Goal: Task Accomplishment & Management: Use online tool/utility

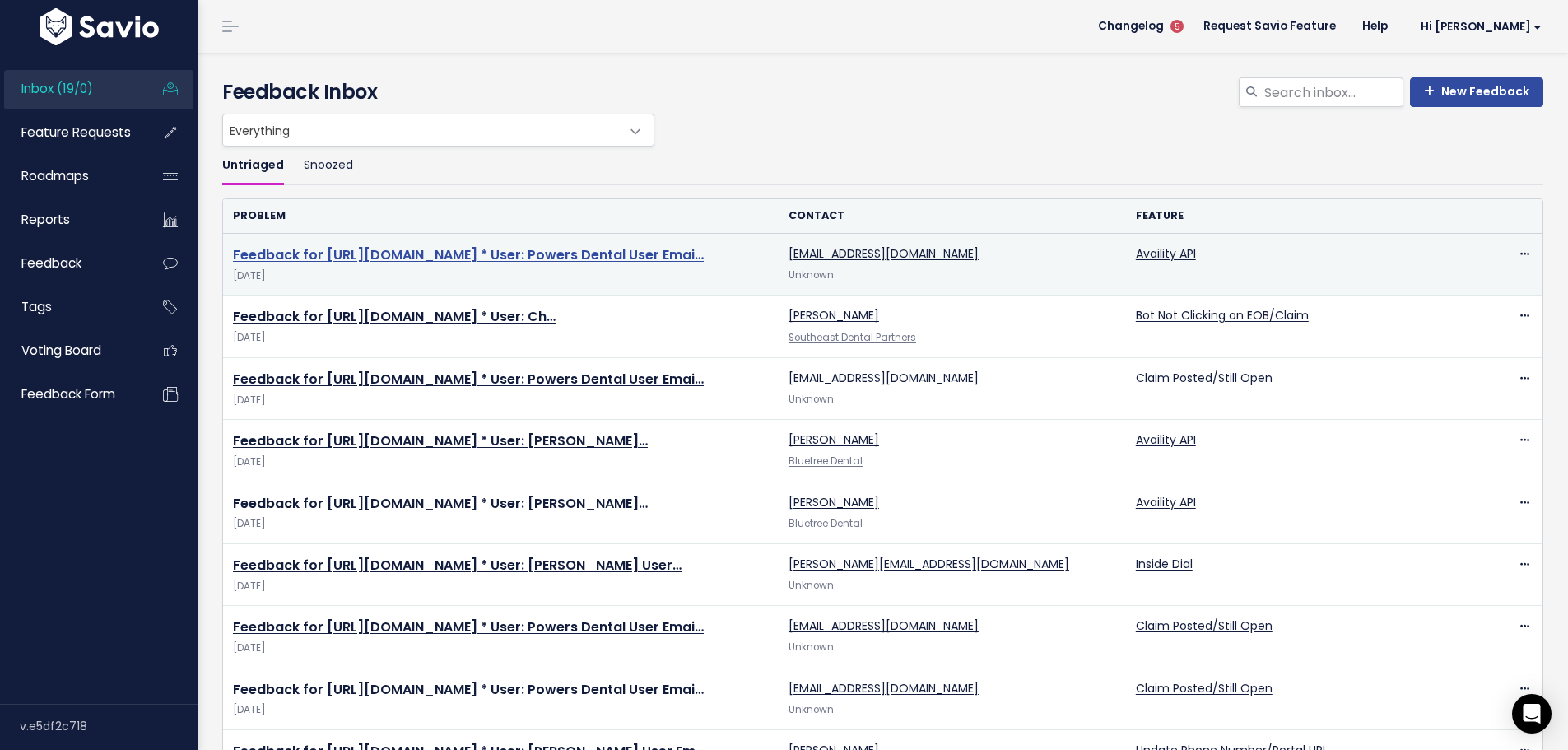
click at [584, 245] on link "Feedback for https://app.insidedesk.net/claim/MB2/50355704 * User: Powers Denta…" at bounding box center [468, 255] width 471 height 19
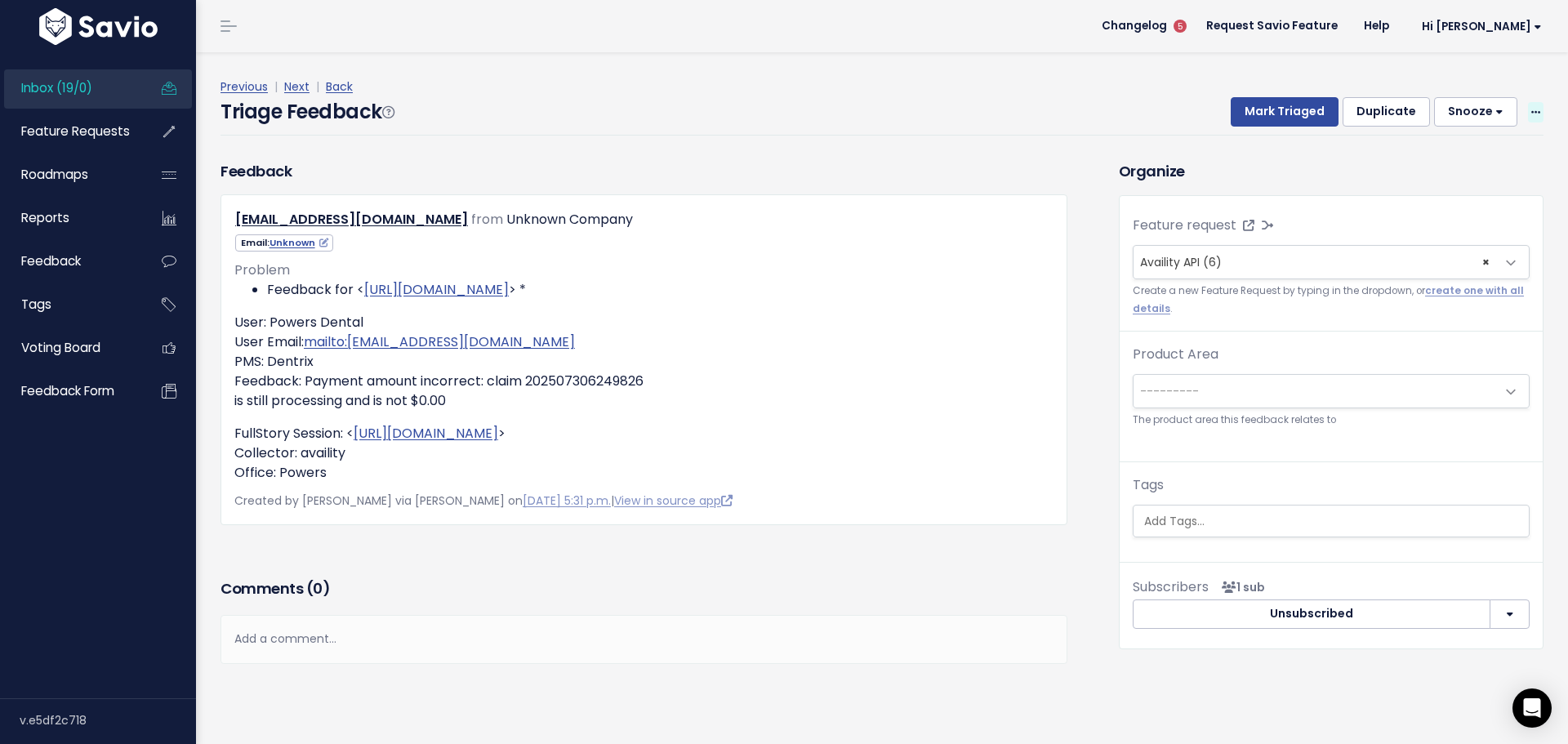
click at [1531, 108] on icon at bounding box center [1535, 113] width 9 height 11
click at [1446, 167] on link "Delete" at bounding box center [1471, 183] width 117 height 32
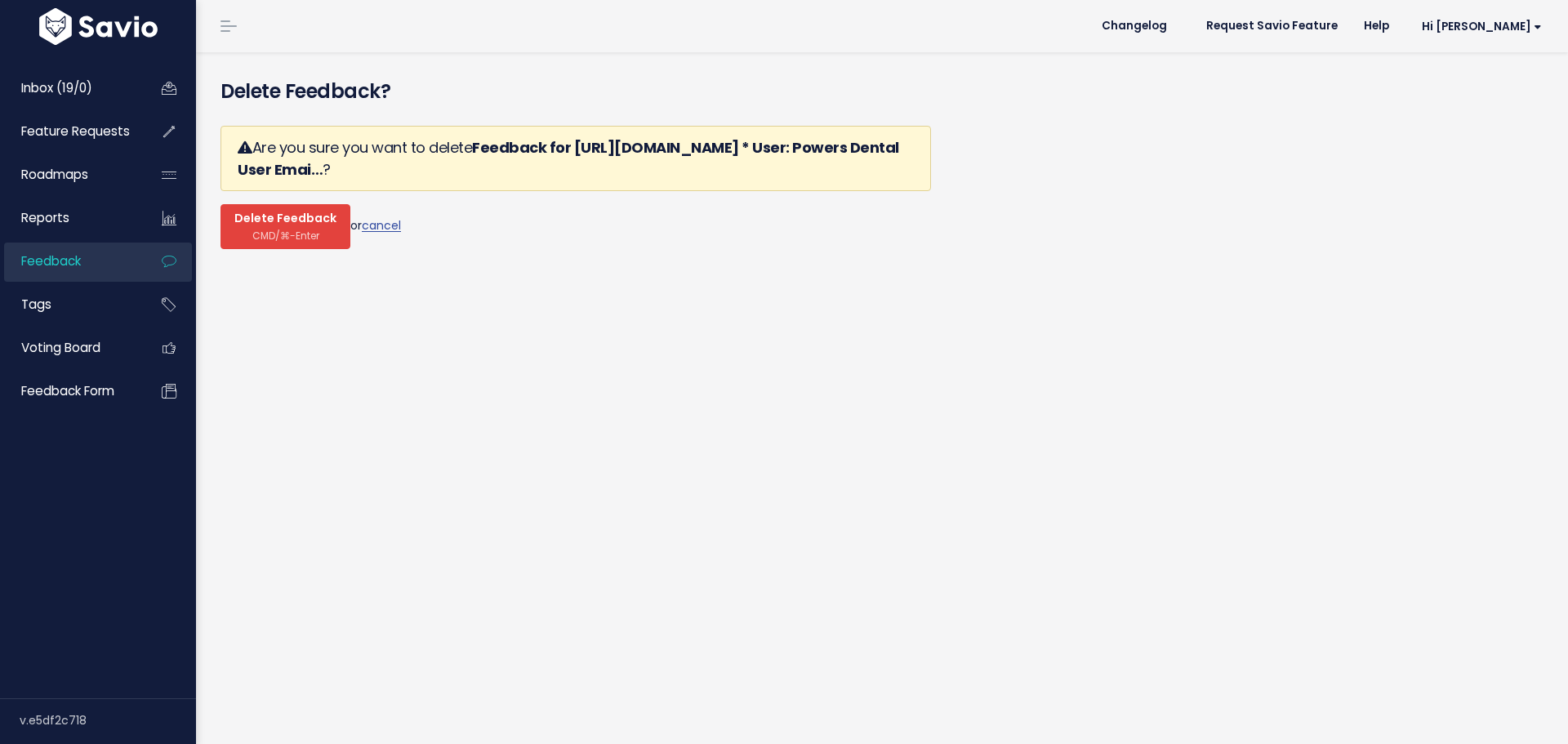
click at [274, 212] on span "Delete Feedback" at bounding box center [285, 218] width 102 height 14
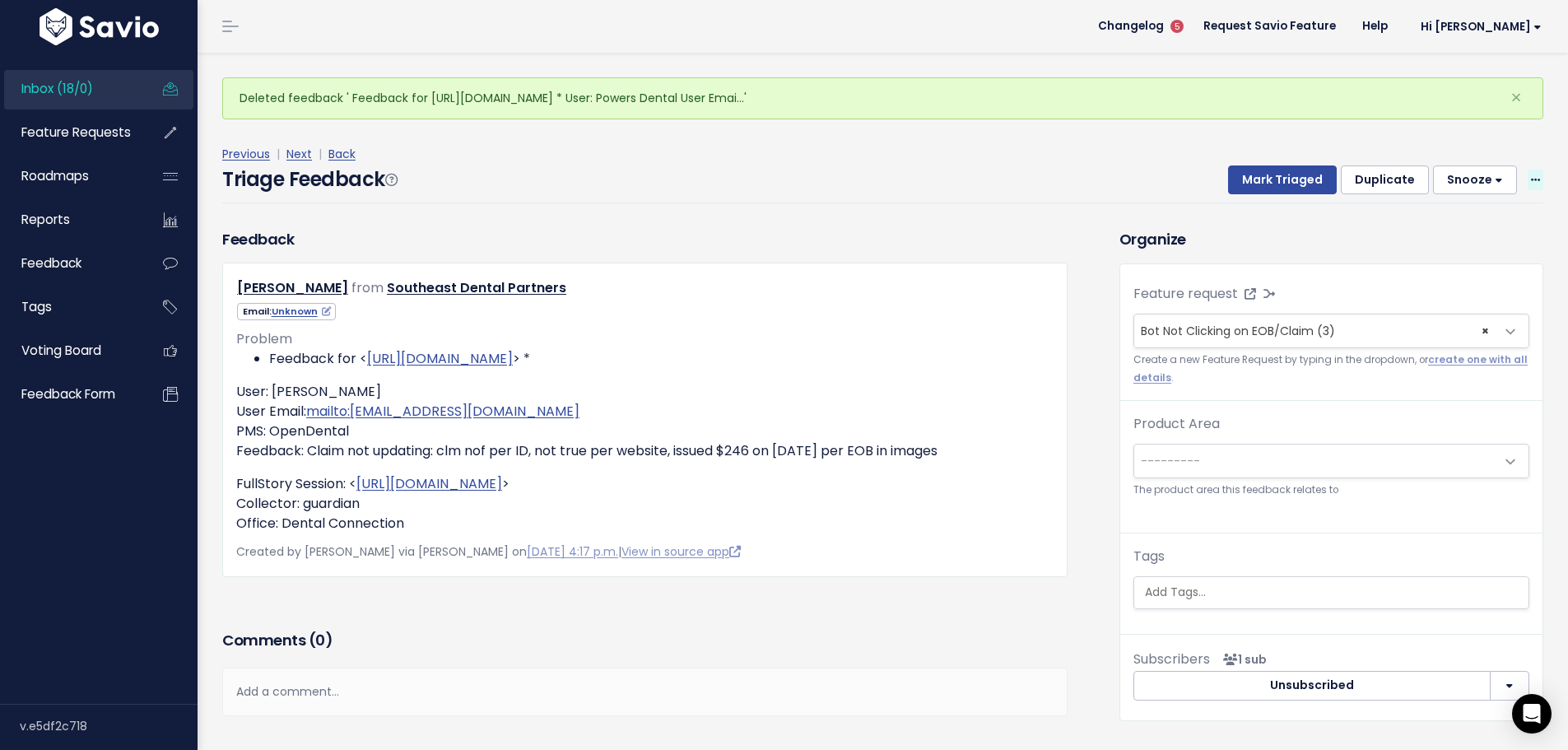
click at [1528, 170] on span at bounding box center [1536, 179] width 16 height 20
click at [1430, 236] on link "Delete" at bounding box center [1470, 251] width 118 height 32
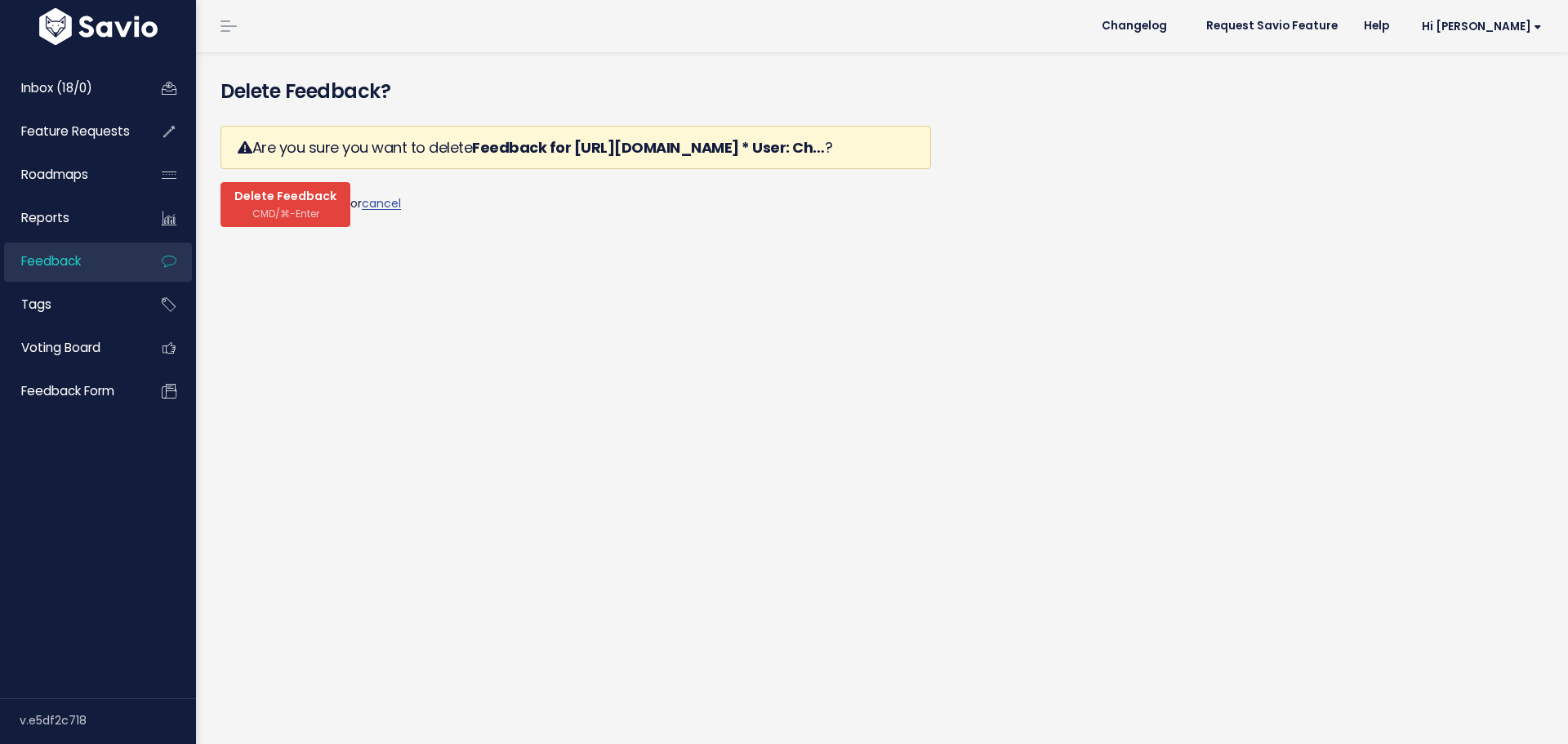
click at [271, 190] on span "Delete Feedback" at bounding box center [285, 196] width 102 height 14
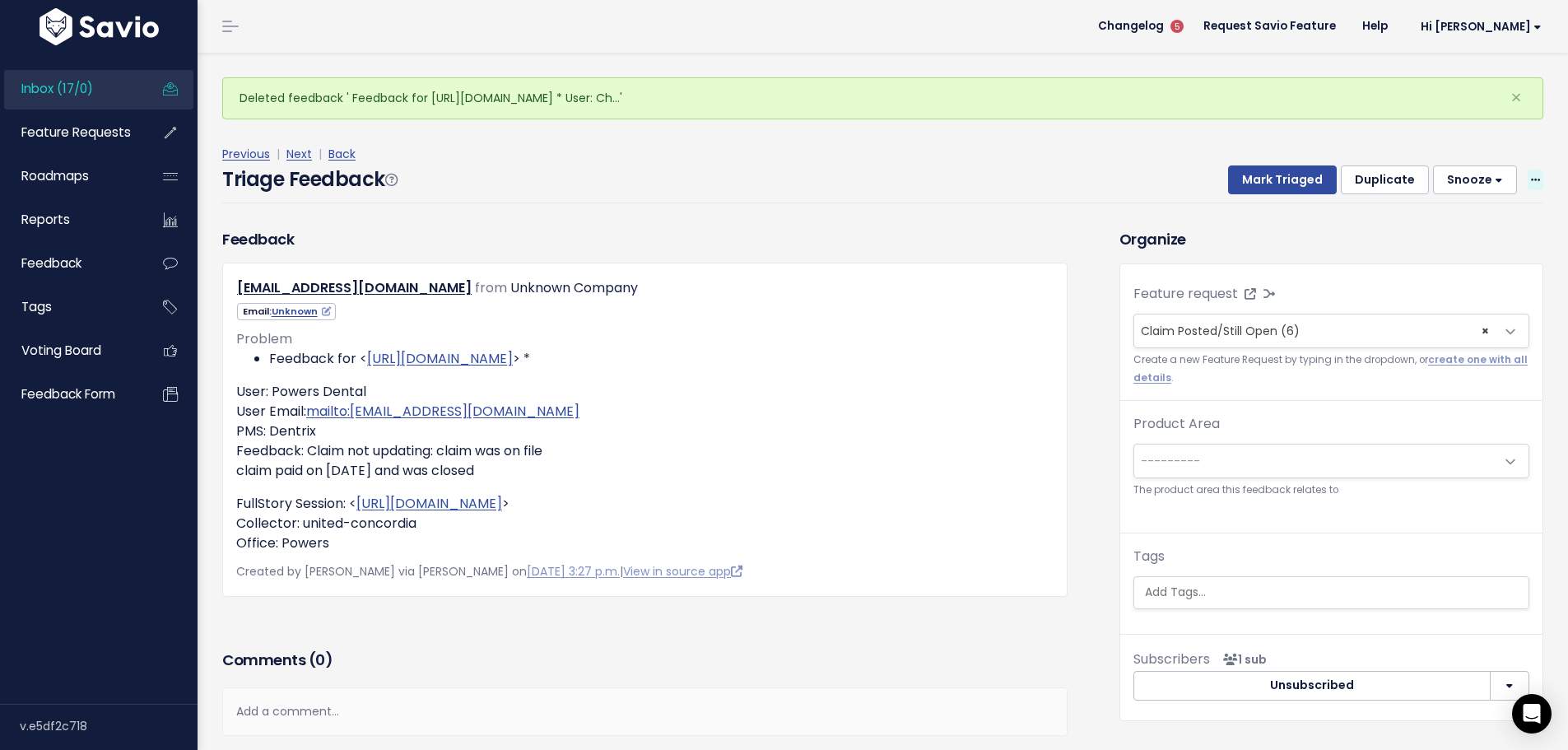
click at [1531, 176] on icon at bounding box center [1535, 180] width 9 height 11
click at [1434, 236] on link "Delete" at bounding box center [1470, 251] width 118 height 32
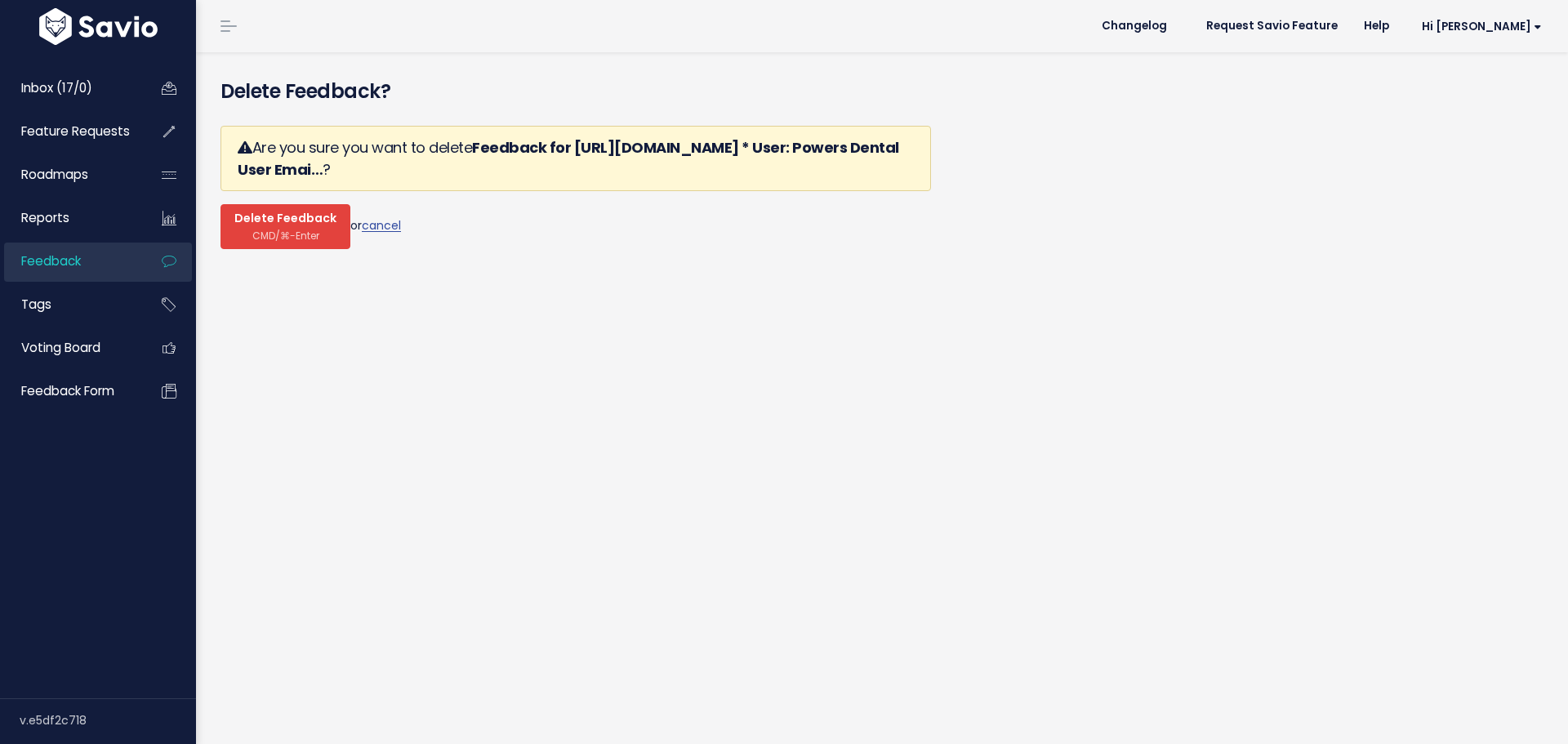
click at [244, 204] on button "Delete Feedback CMD/⌘-Enter" at bounding box center [285, 226] width 130 height 45
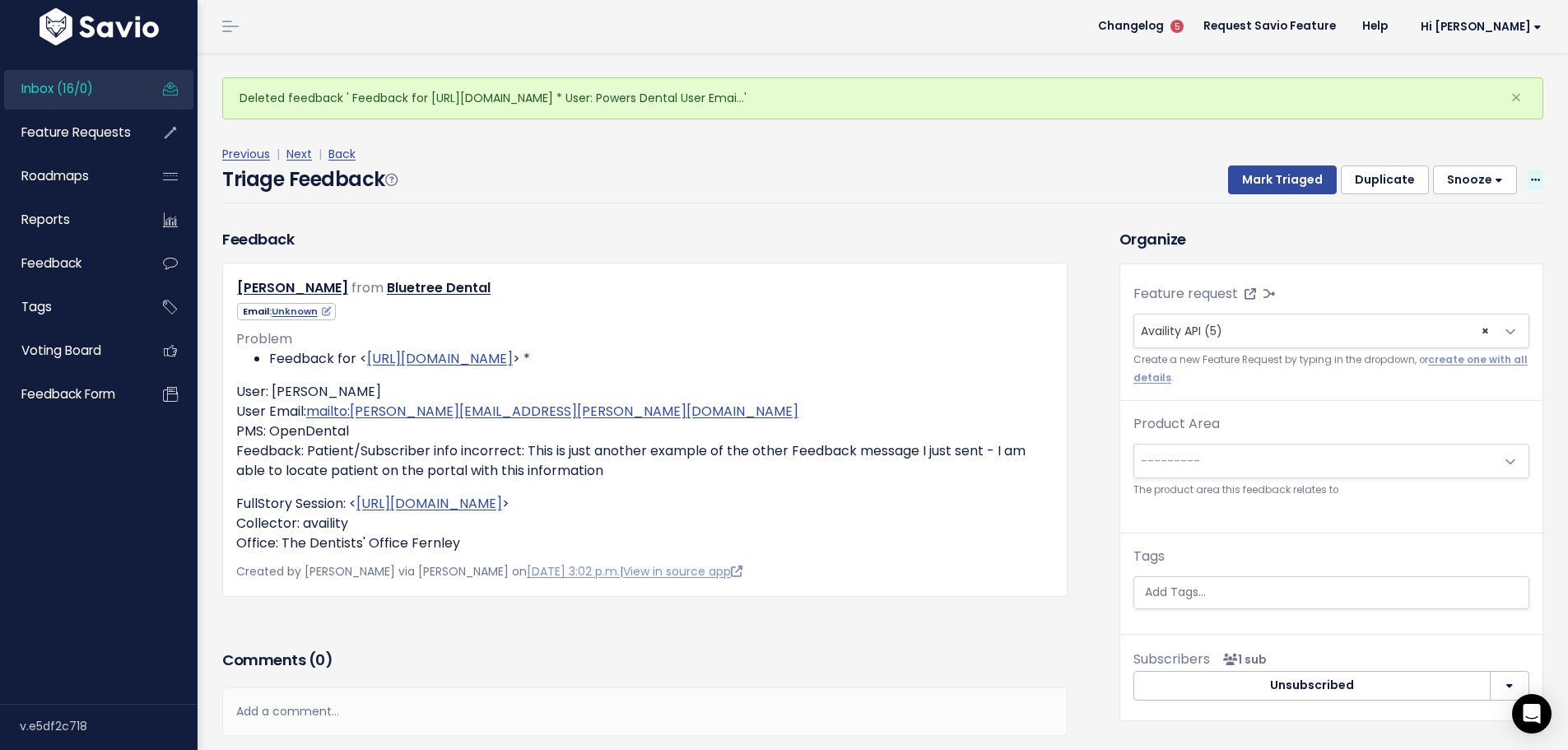
click at [1531, 176] on icon at bounding box center [1535, 180] width 9 height 11
click at [1453, 236] on link "Delete" at bounding box center [1470, 251] width 118 height 32
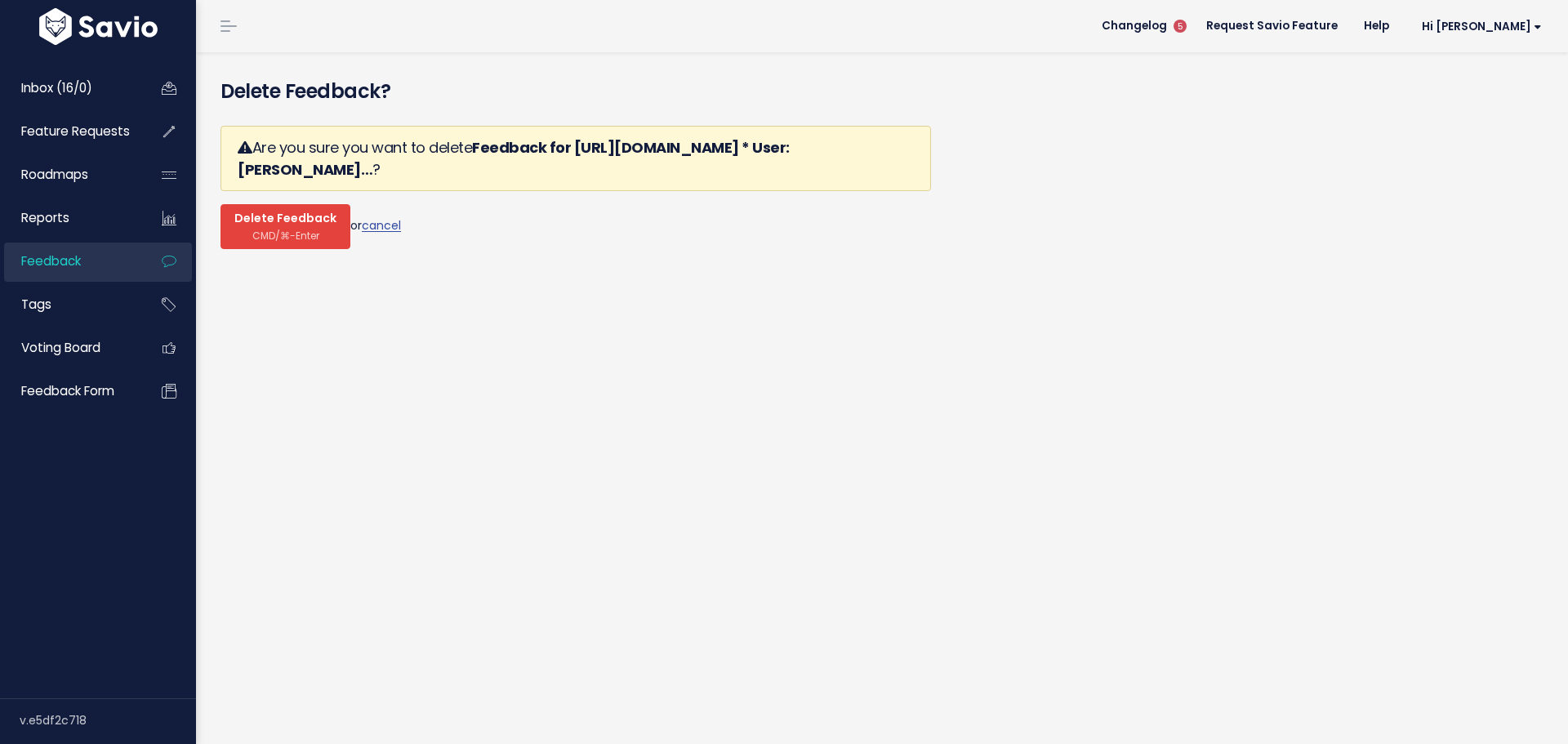
click at [253, 229] on span "CMD/⌘-Enter" at bounding box center [286, 235] width 67 height 13
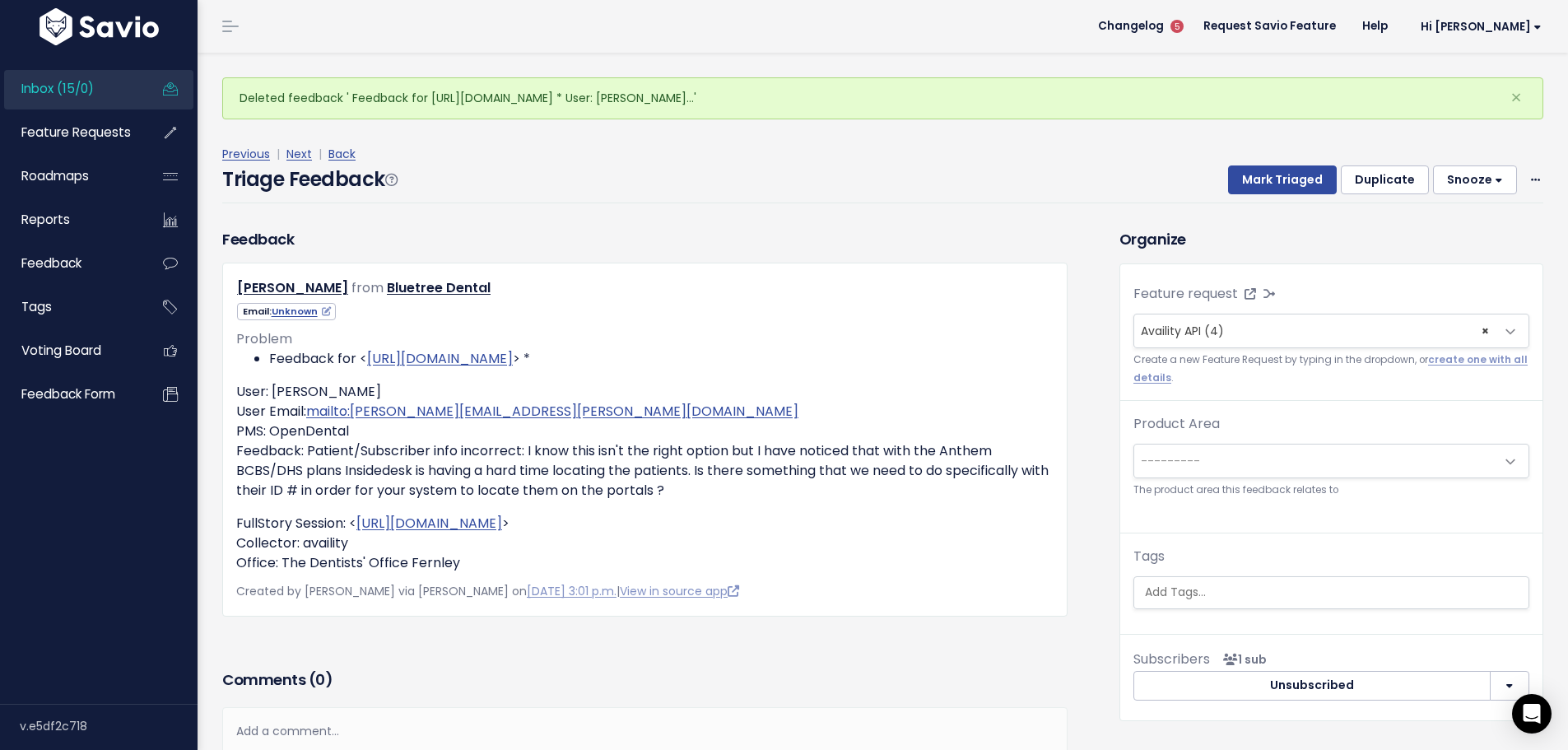
click at [1532, 144] on div "Previous | Next | Back Triage Feedback Mark Triaged Duplicate Snooze 1 day 3 da…" at bounding box center [889, 173] width 1333 height 59
click at [1528, 170] on span at bounding box center [1536, 179] width 16 height 20
click at [1475, 236] on link "Delete" at bounding box center [1470, 251] width 118 height 32
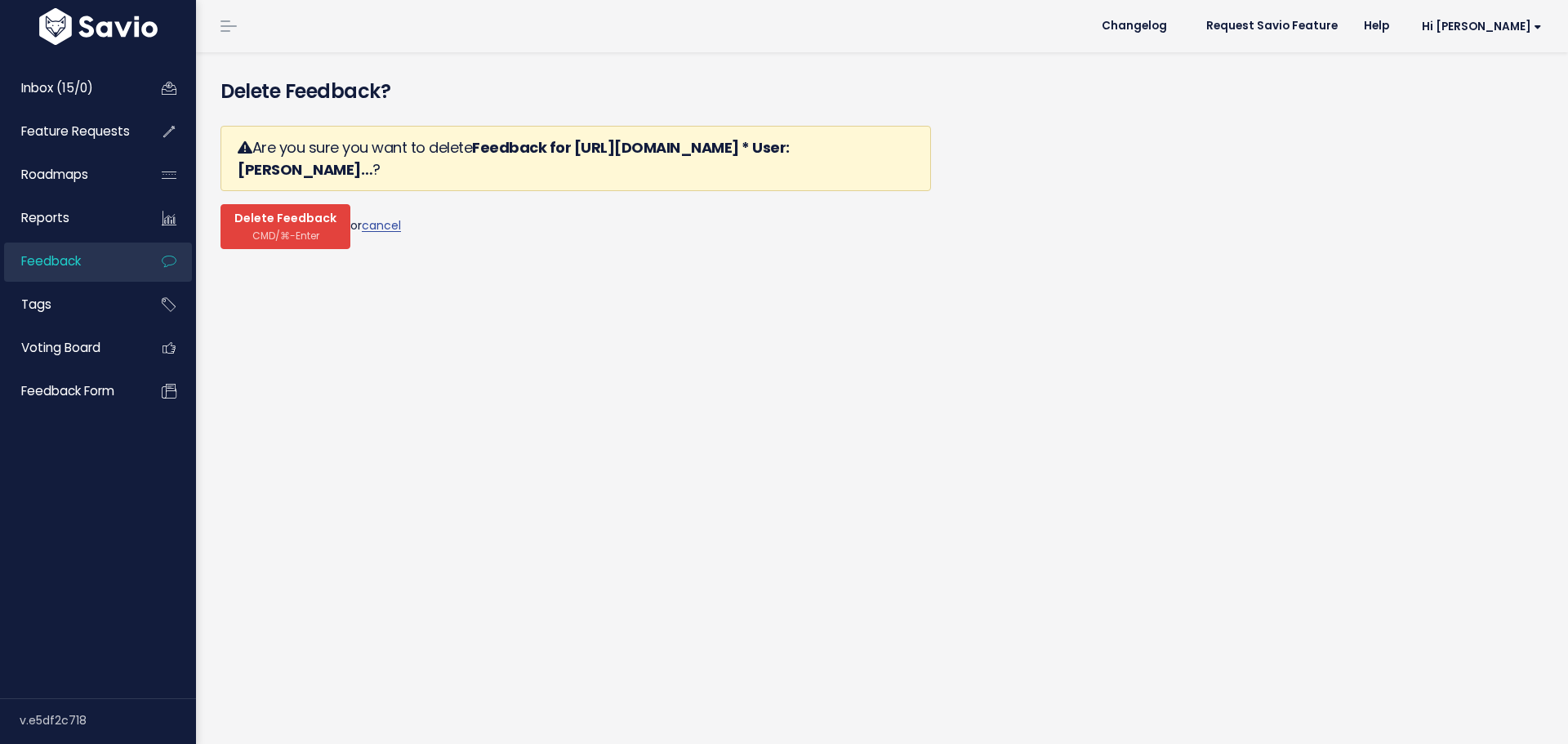
click at [273, 229] on span "CMD/⌘-Enter" at bounding box center [286, 235] width 67 height 13
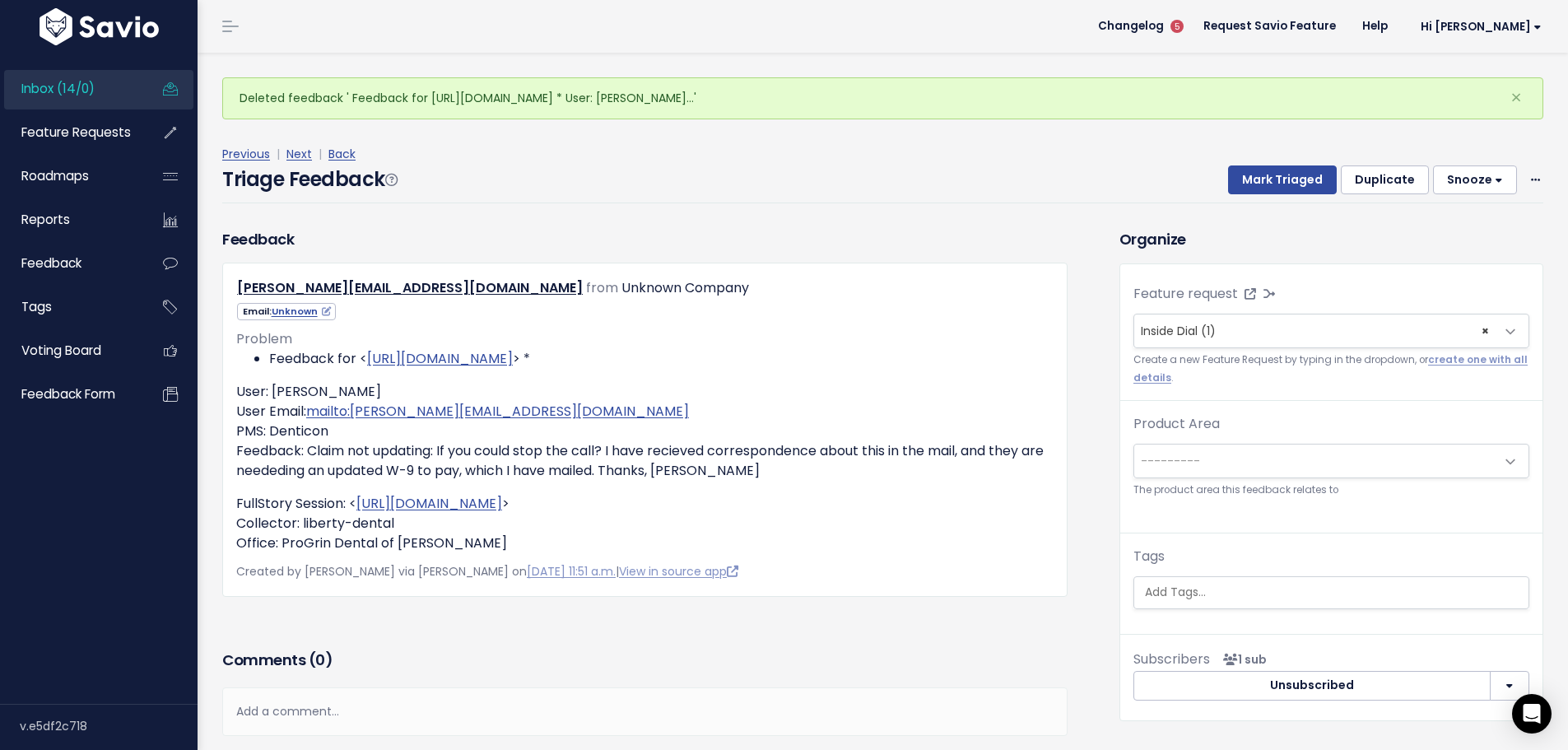
click at [1531, 149] on div "Previous | Next | Back Triage Feedback Mark Triaged Duplicate Snooze 1 day 3 da…" at bounding box center [889, 173] width 1333 height 59
click at [1531, 176] on icon at bounding box center [1535, 180] width 9 height 11
click at [1485, 236] on link "Delete" at bounding box center [1470, 251] width 118 height 32
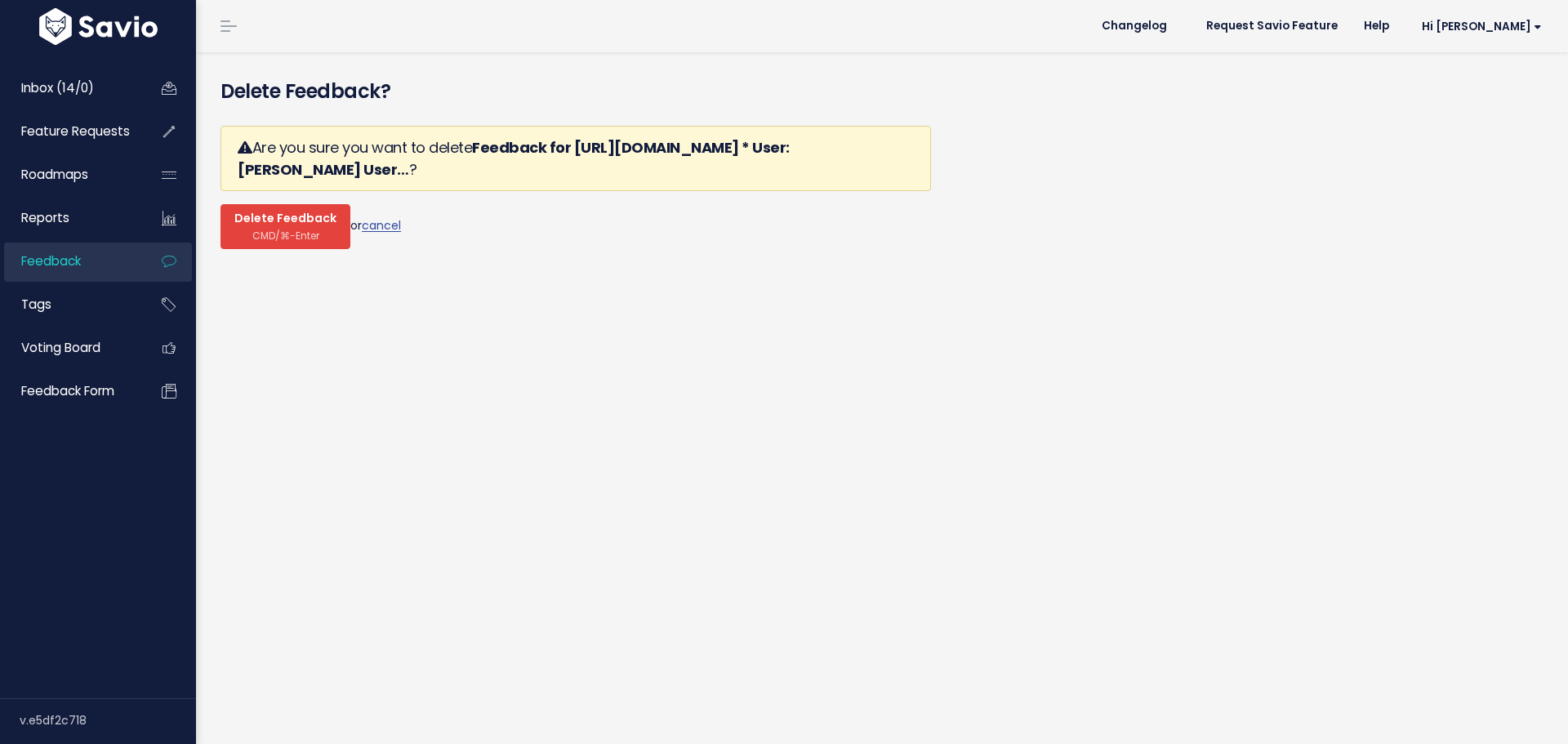
click at [273, 212] on span "Delete Feedback" at bounding box center [285, 218] width 102 height 14
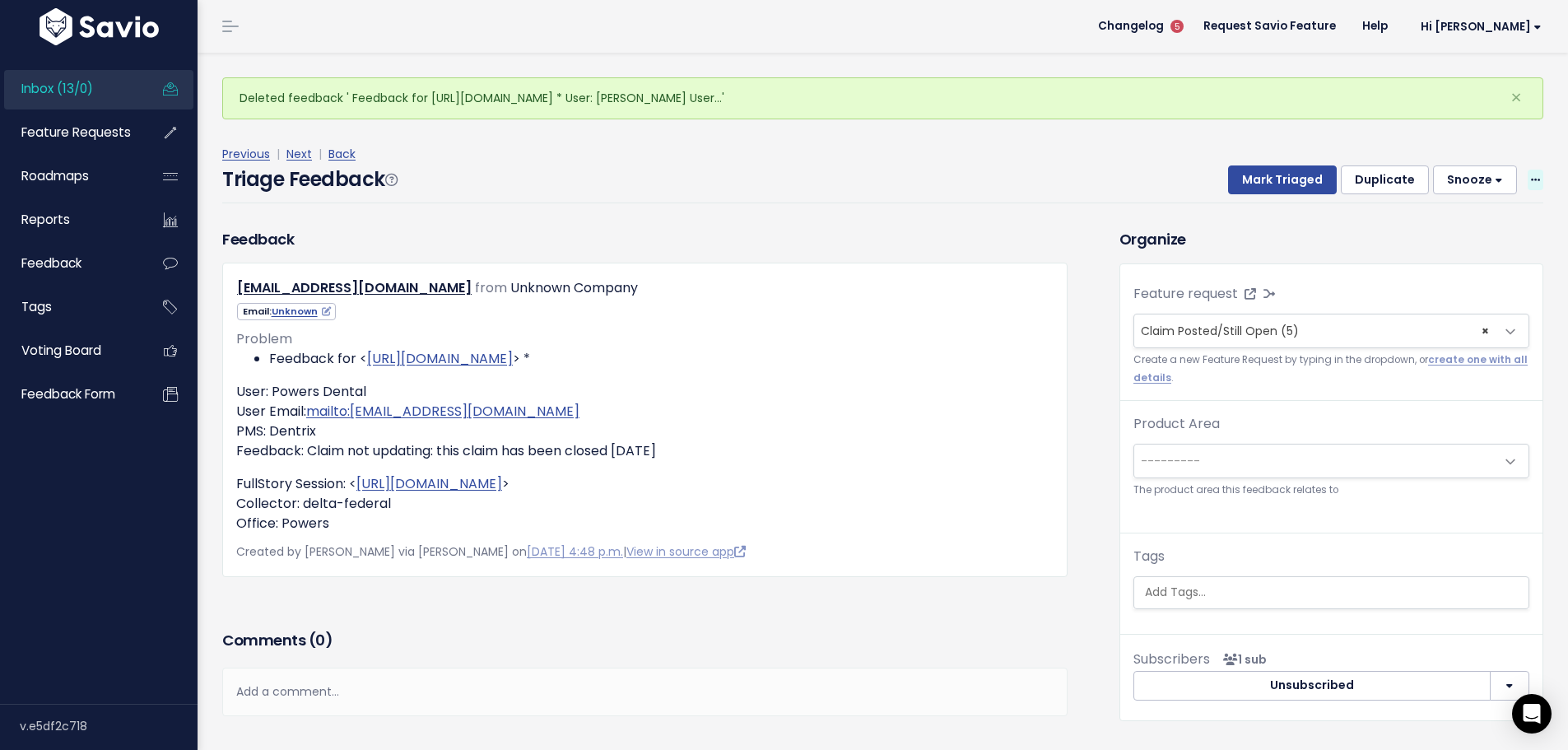
click at [1531, 176] on icon at bounding box center [1535, 180] width 9 height 11
click at [1424, 236] on link "Delete" at bounding box center [1470, 251] width 118 height 32
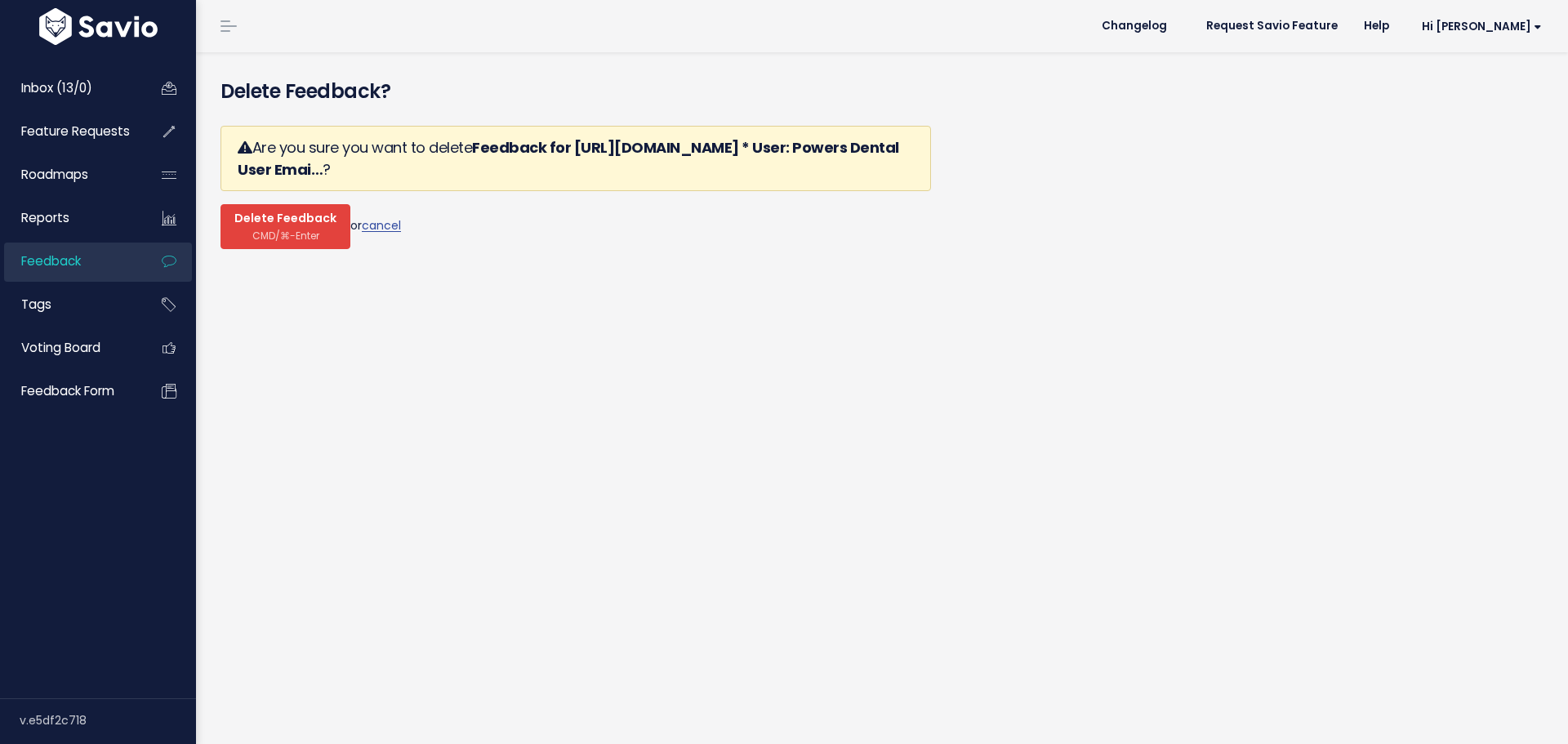
click at [285, 212] on span "Delete Feedback" at bounding box center [285, 218] width 102 height 14
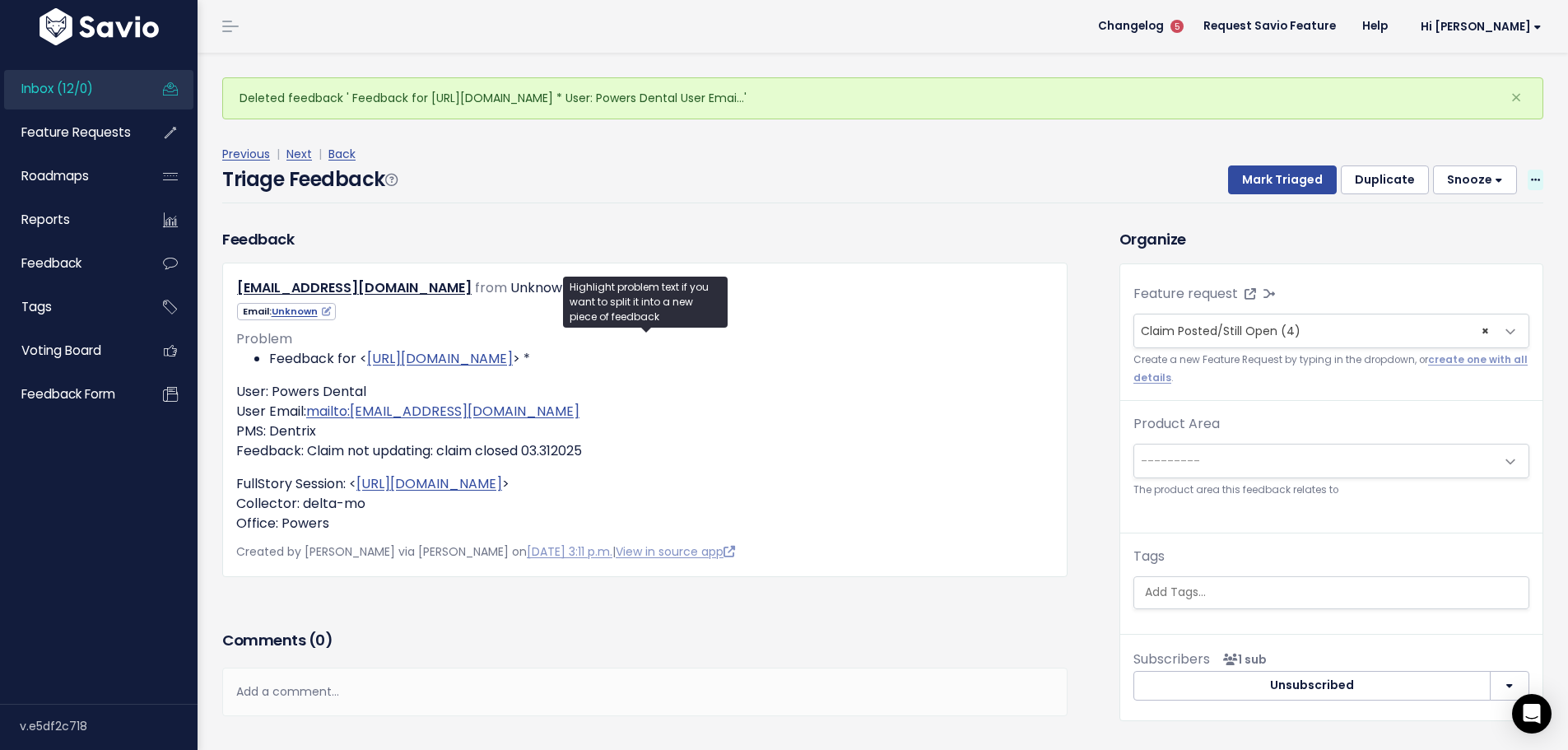
click at [1531, 176] on icon at bounding box center [1535, 180] width 9 height 11
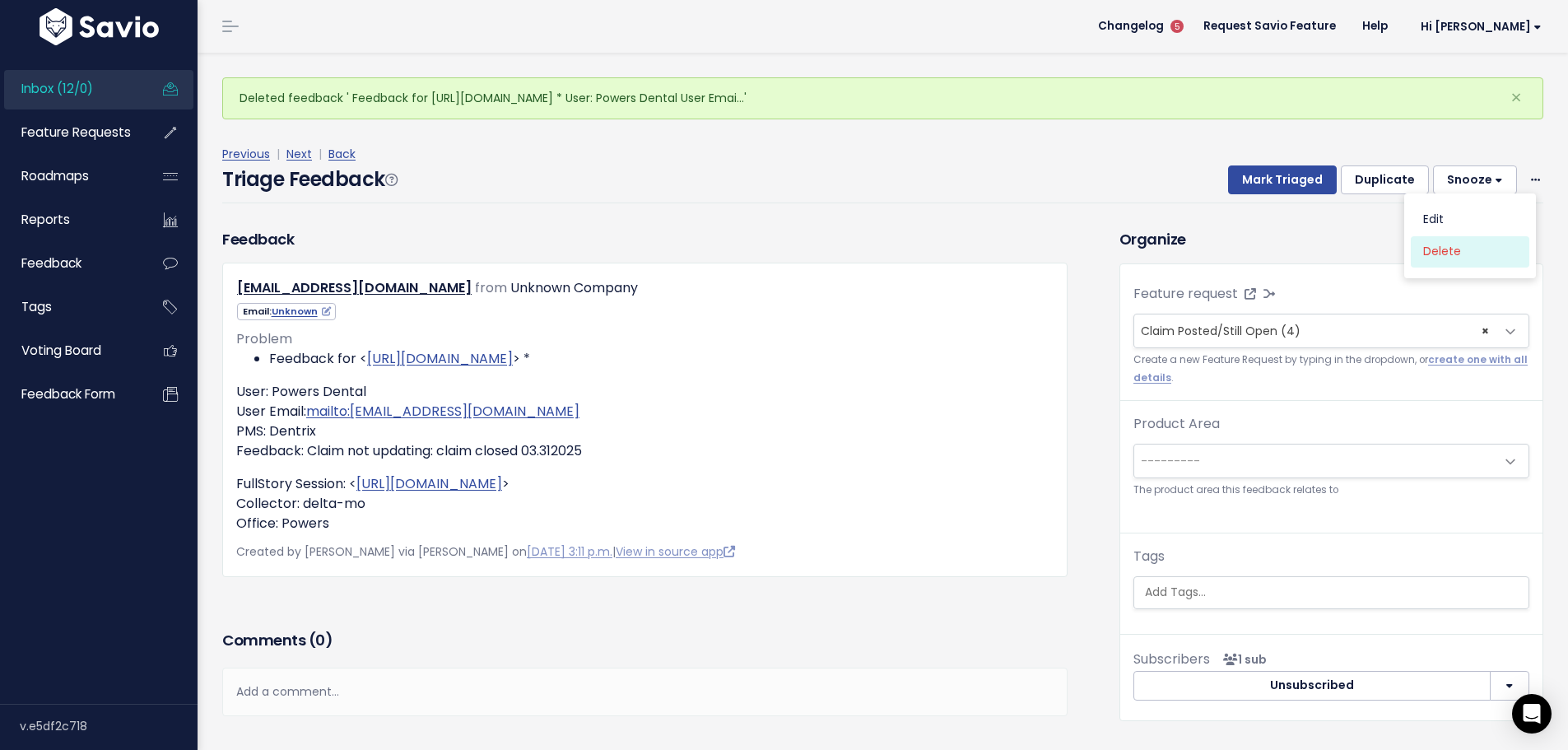
click at [1424, 236] on link "Delete" at bounding box center [1470, 251] width 118 height 32
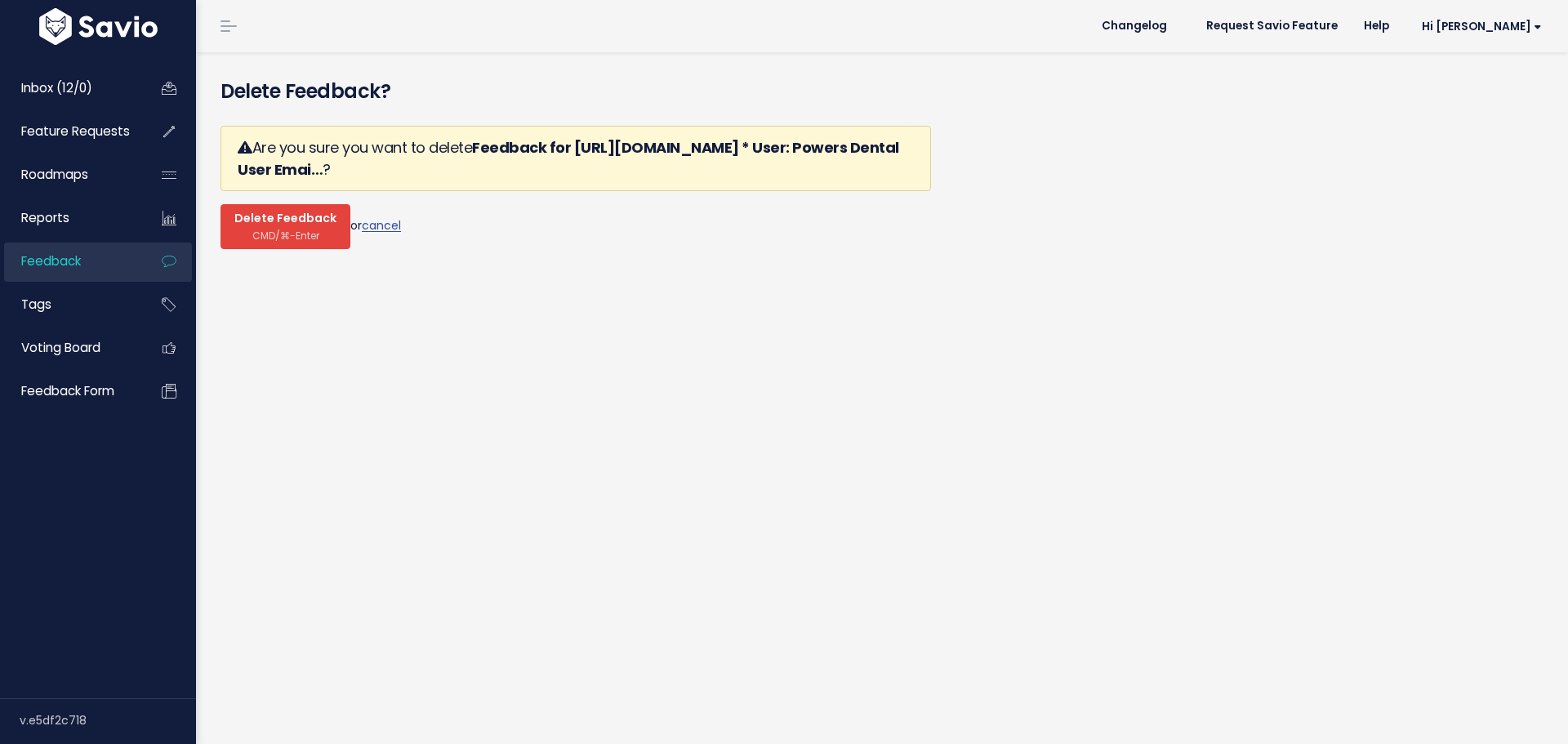
click at [288, 229] on span "CMD/⌘-Enter" at bounding box center [286, 235] width 67 height 13
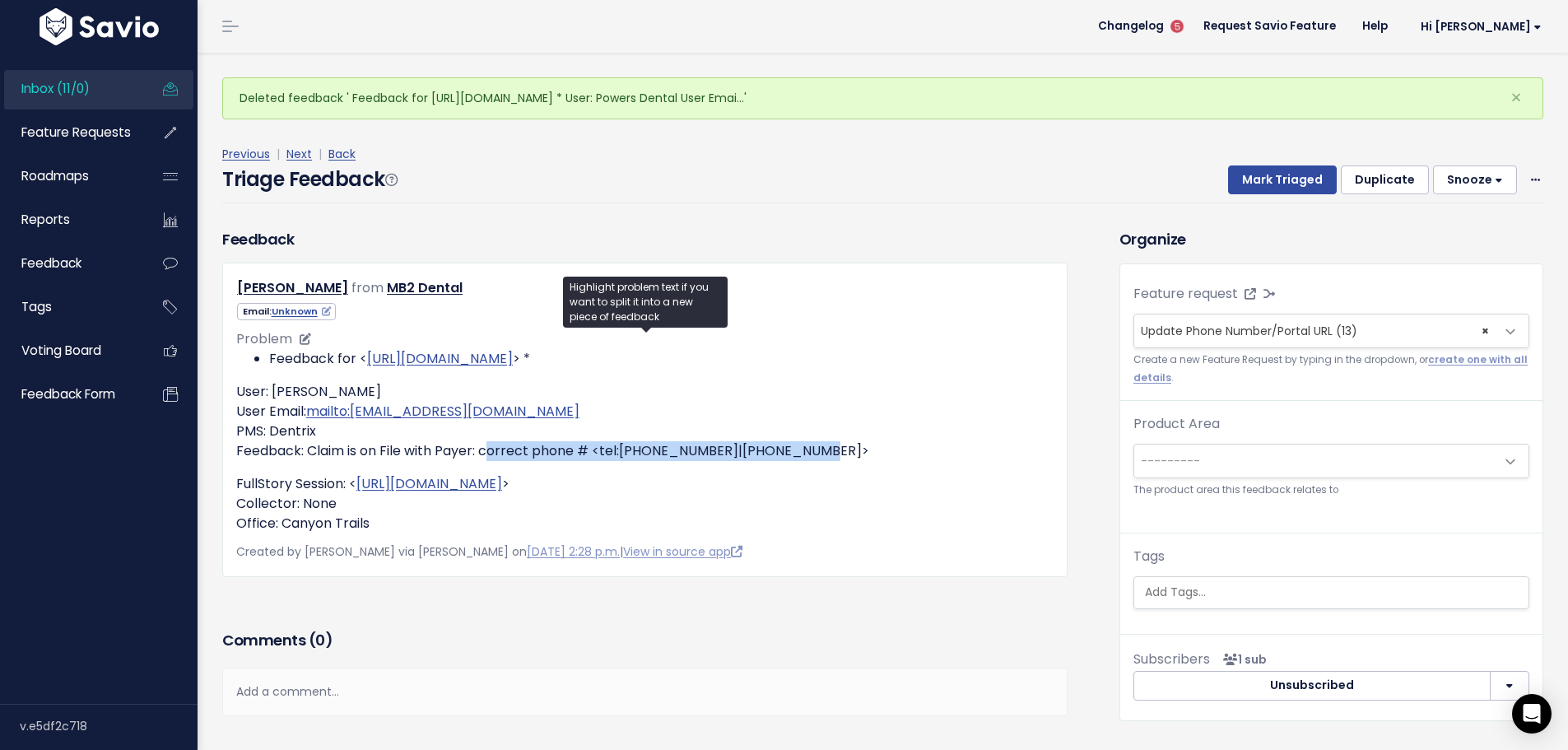
drag, startPoint x: 810, startPoint y: 400, endPoint x: 480, endPoint y: 401, distance: 330.0
click at [480, 401] on p "User: Andrea Anguiano User Email: mailto:aanguiano@mb2dental.com PMS: Dentrix F…" at bounding box center [644, 421] width 817 height 79
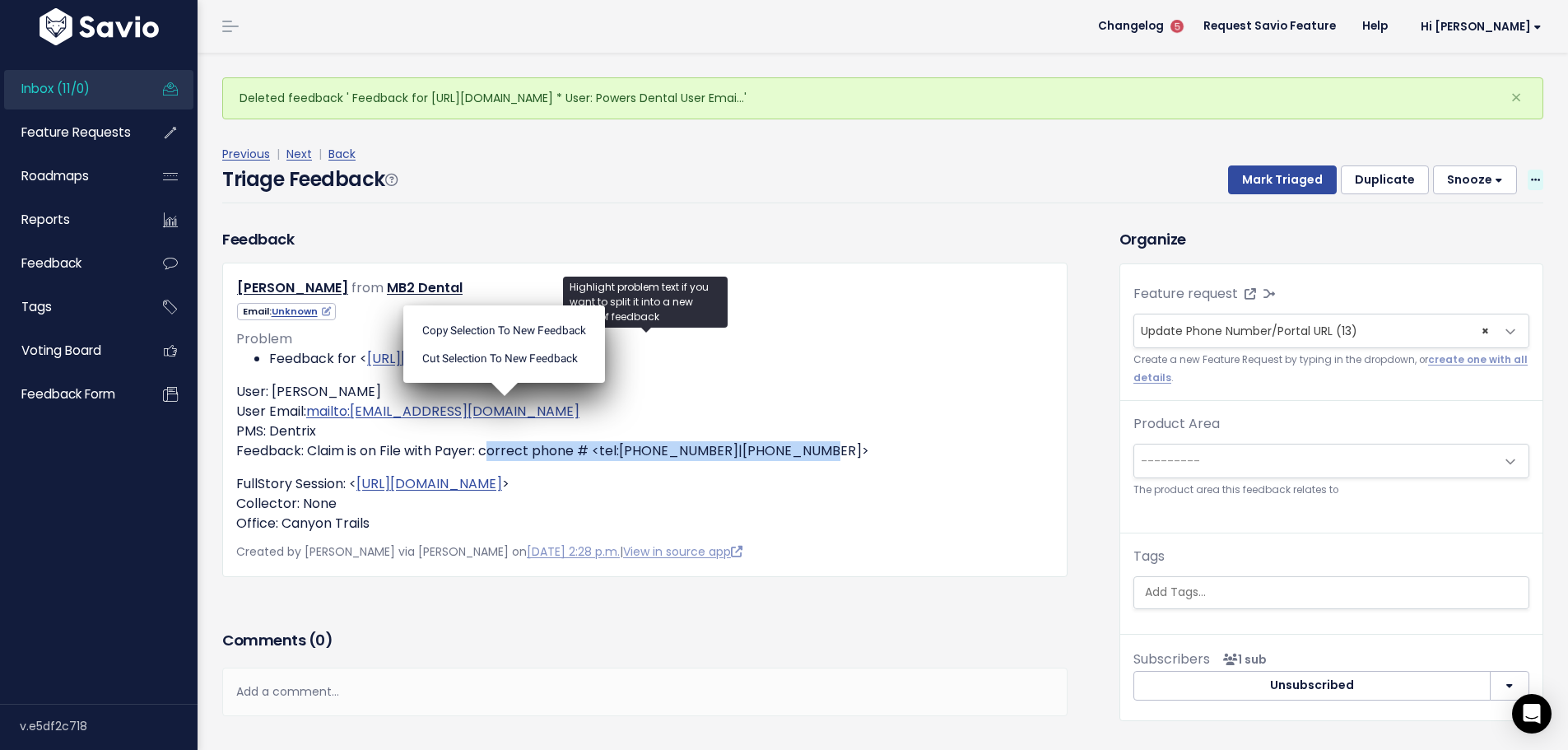
click at [1528, 170] on span at bounding box center [1536, 179] width 16 height 20
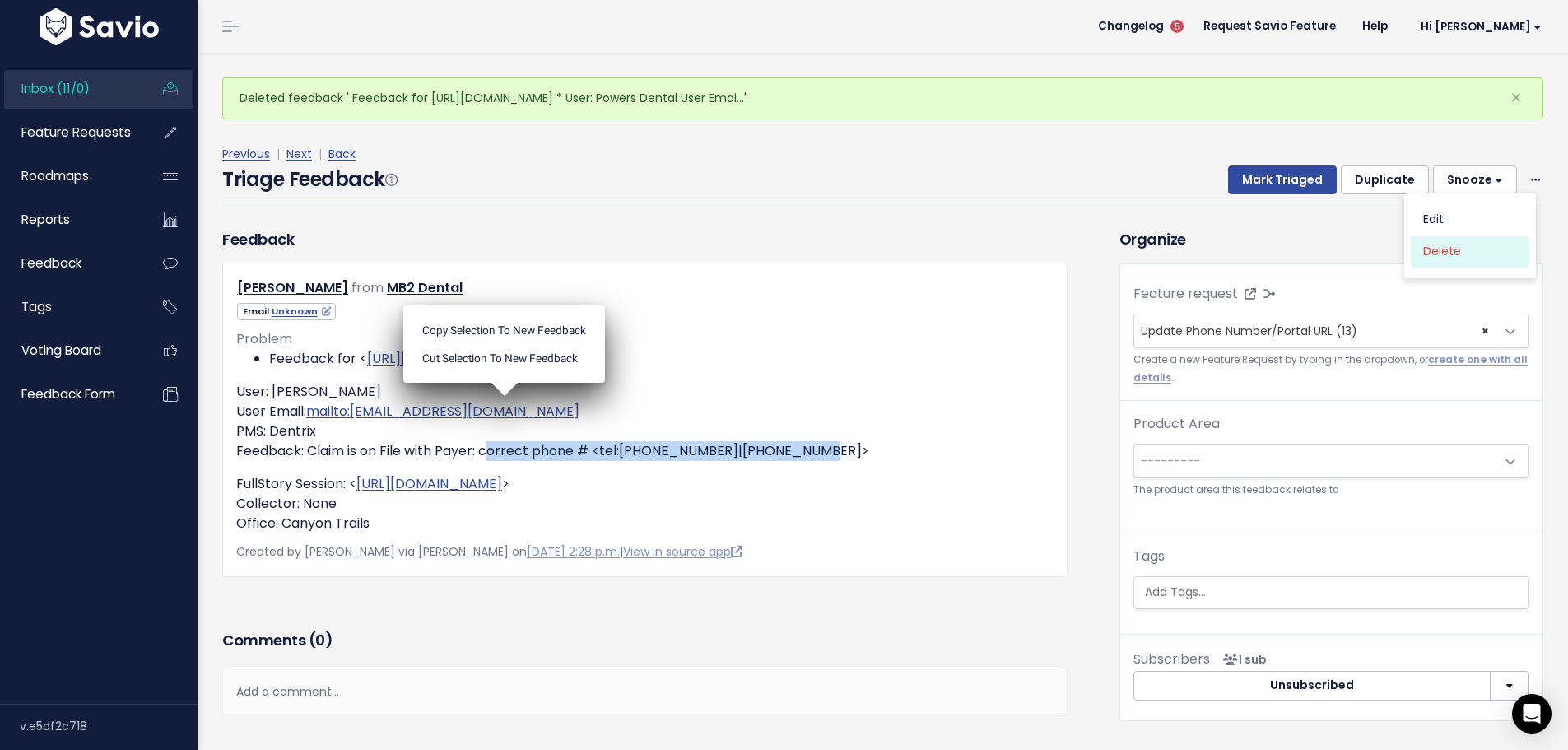
click at [1438, 236] on link "Delete" at bounding box center [1470, 251] width 118 height 32
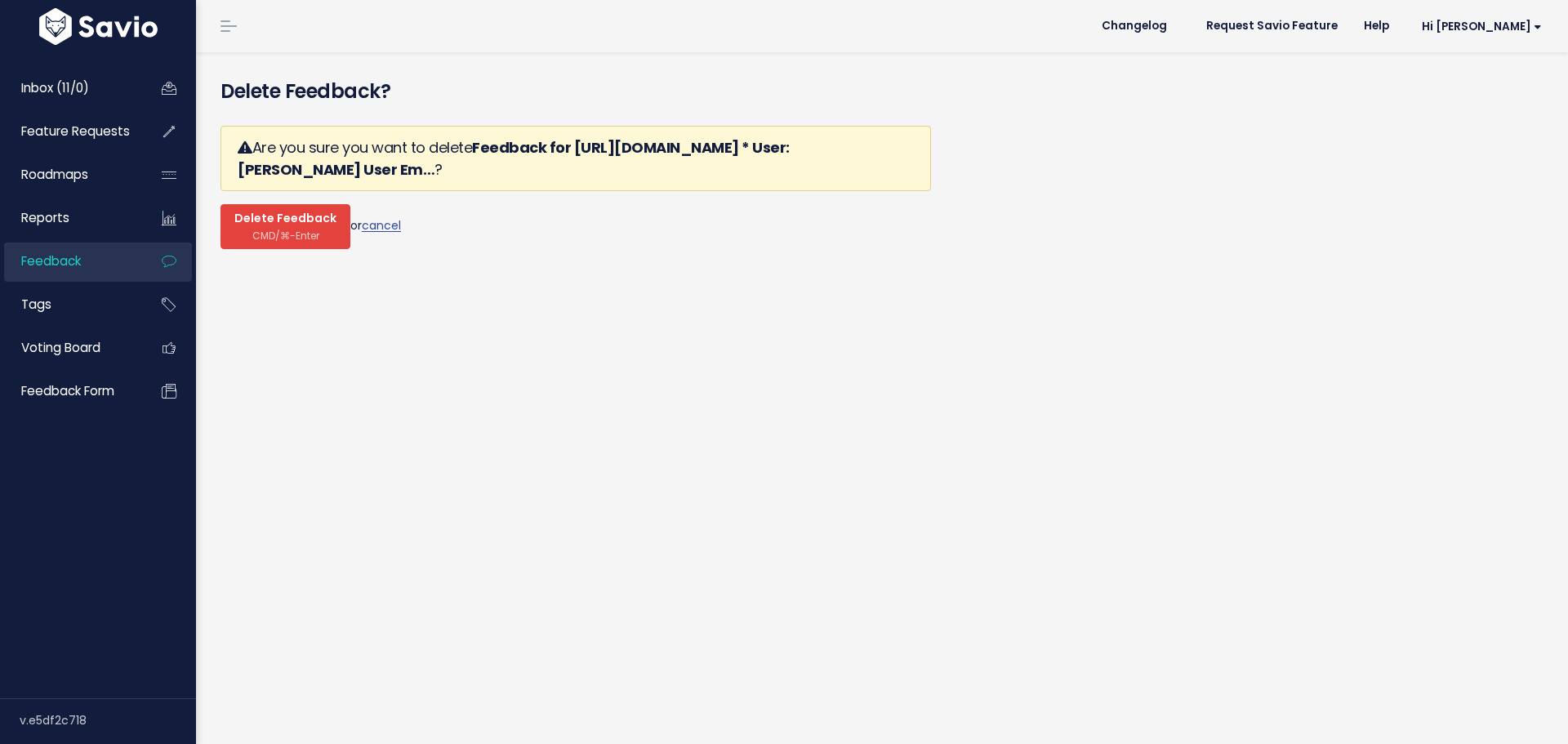
click at [300, 229] on span "CMD/⌘-Enter" at bounding box center [286, 235] width 67 height 13
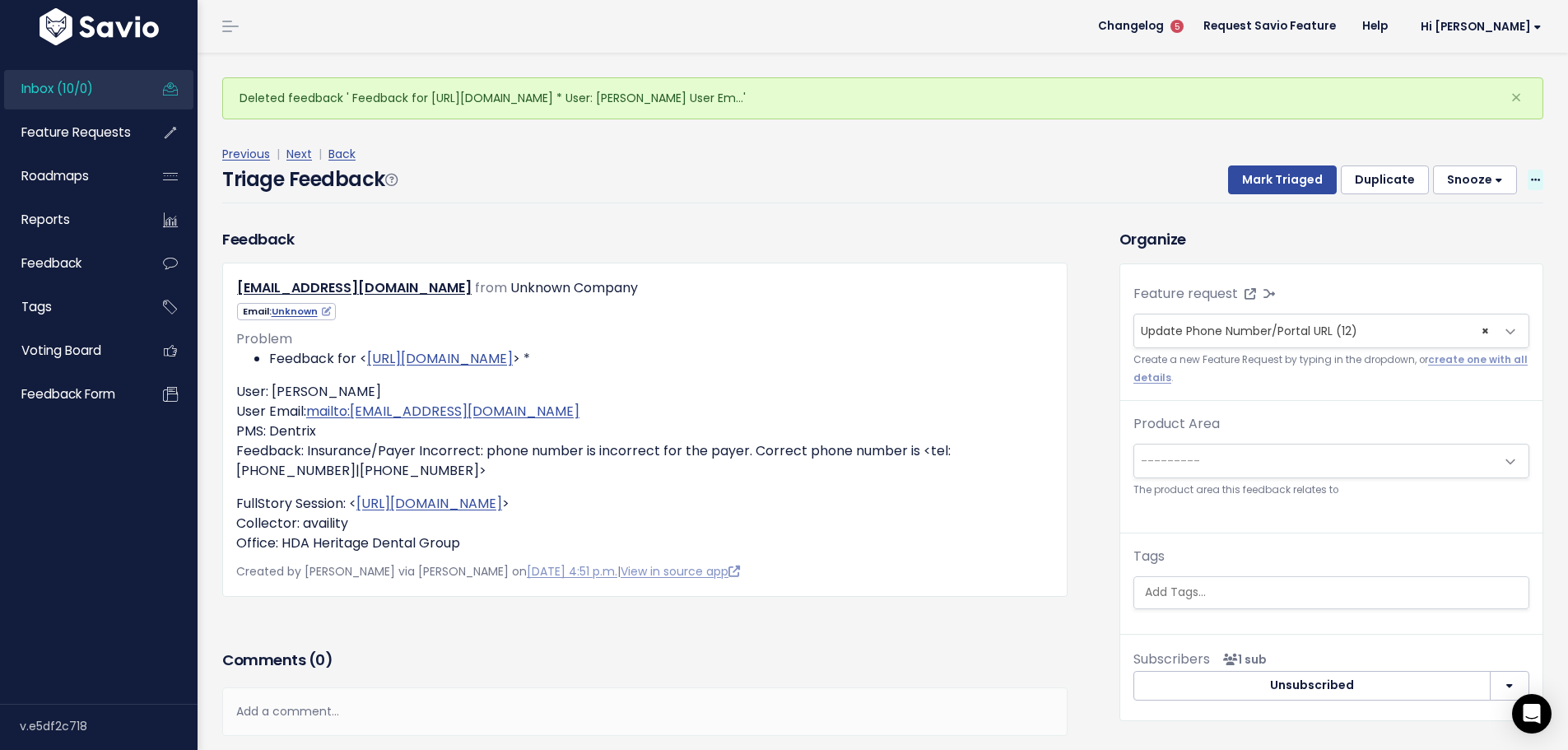
click at [1528, 170] on span at bounding box center [1536, 179] width 16 height 20
click at [1447, 236] on link "Delete" at bounding box center [1470, 251] width 118 height 32
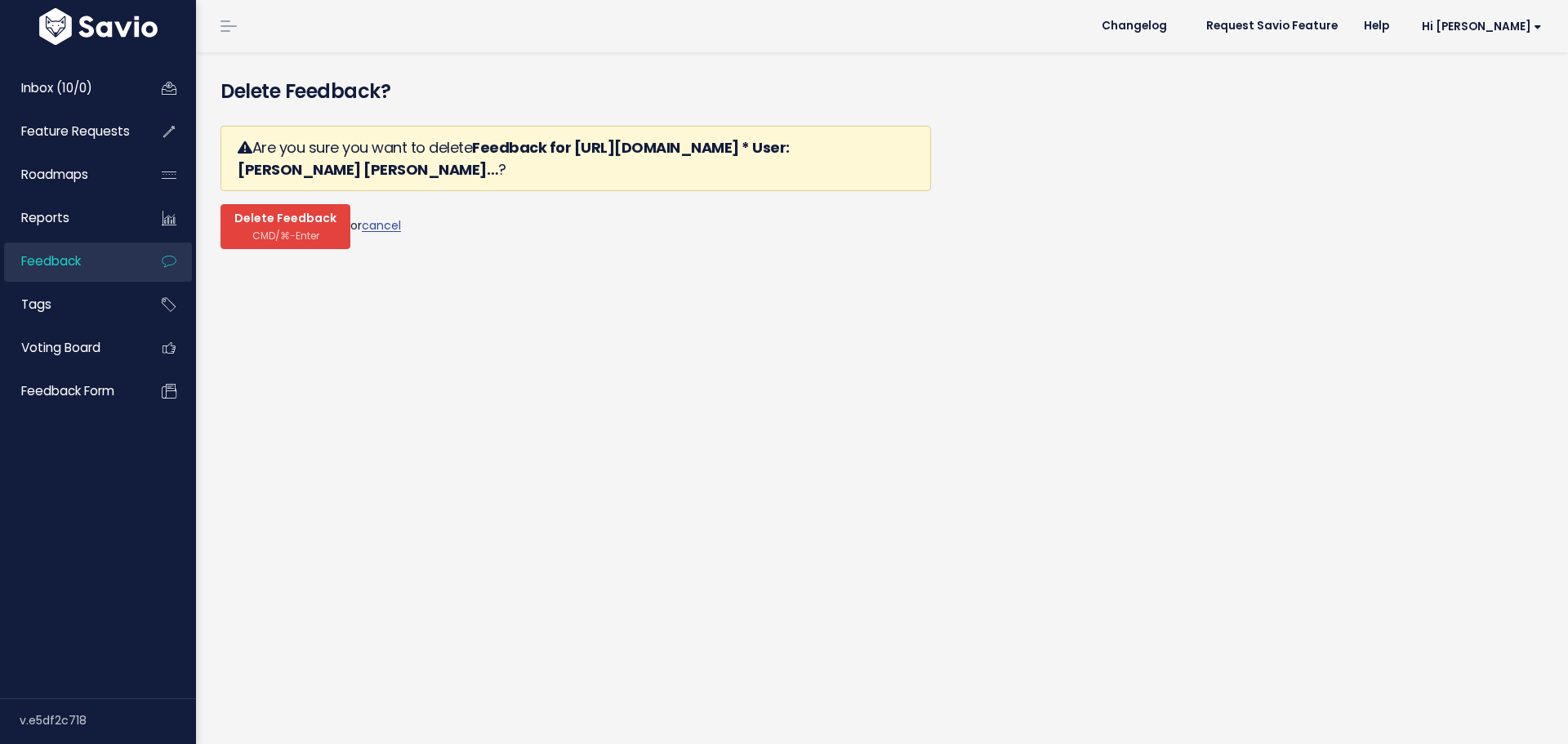
click at [253, 212] on span "Delete Feedback" at bounding box center [285, 218] width 102 height 14
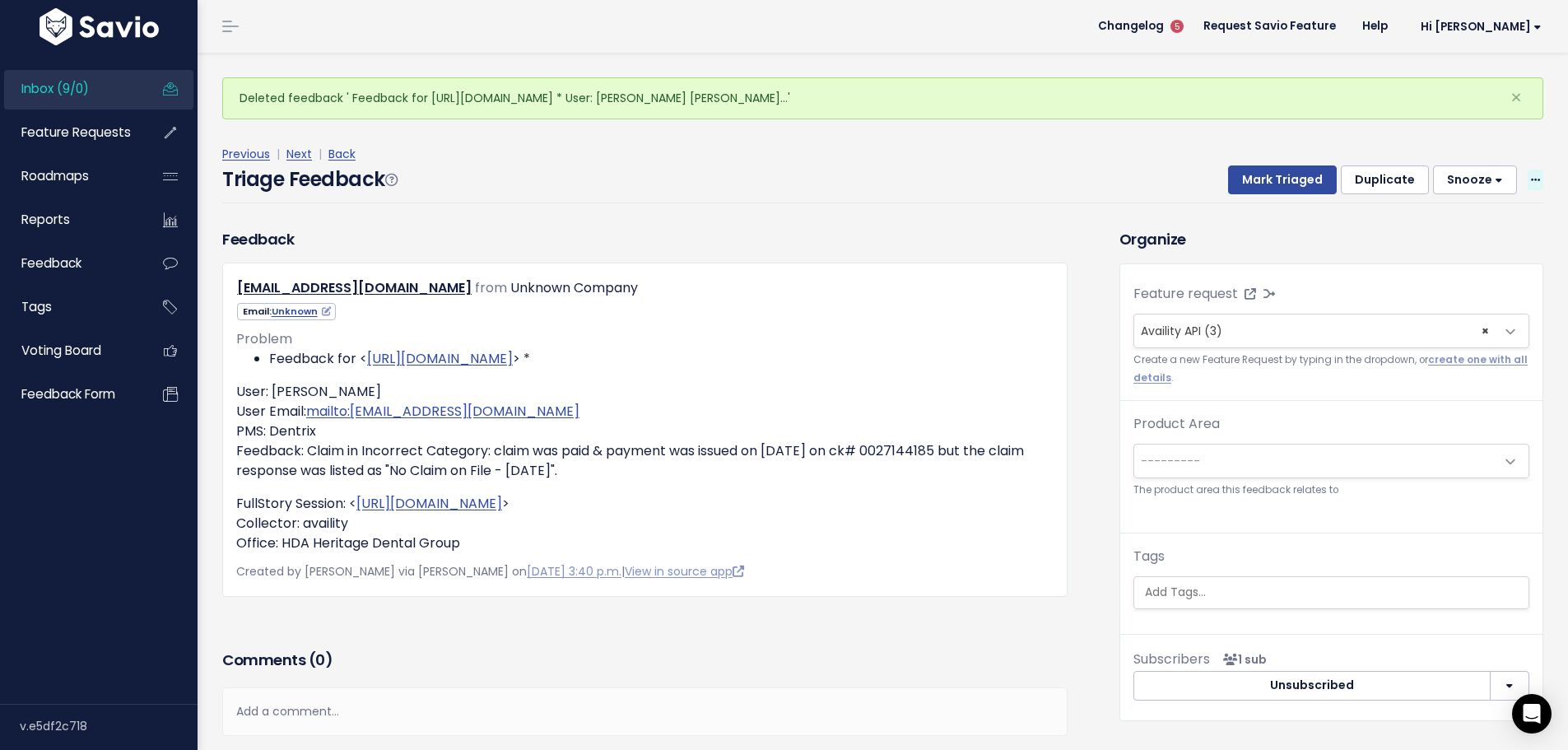
click at [1528, 170] on span at bounding box center [1536, 179] width 16 height 20
click at [1450, 236] on link "Delete" at bounding box center [1470, 251] width 118 height 32
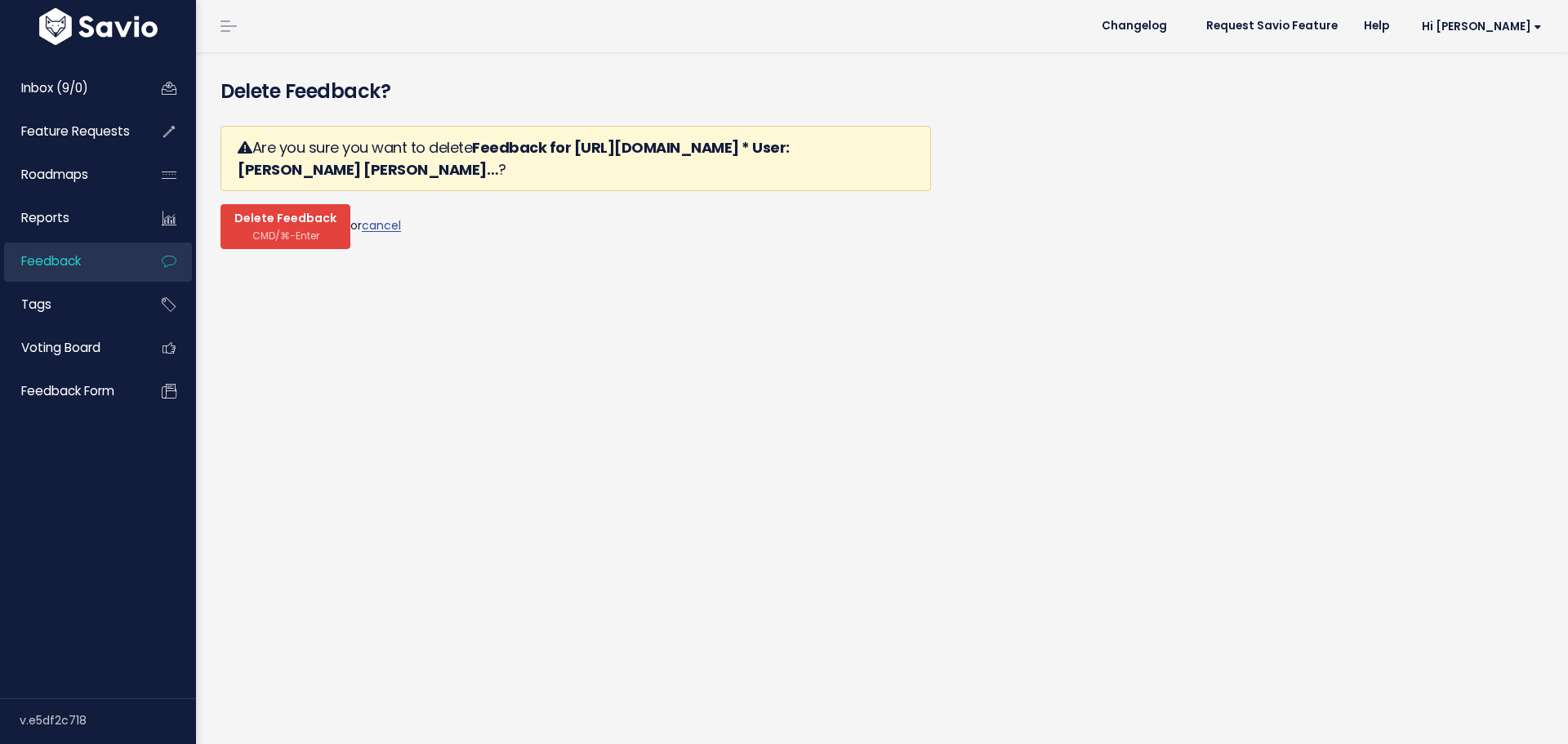
click at [266, 229] on span "CMD/⌘-Enter" at bounding box center [286, 235] width 67 height 13
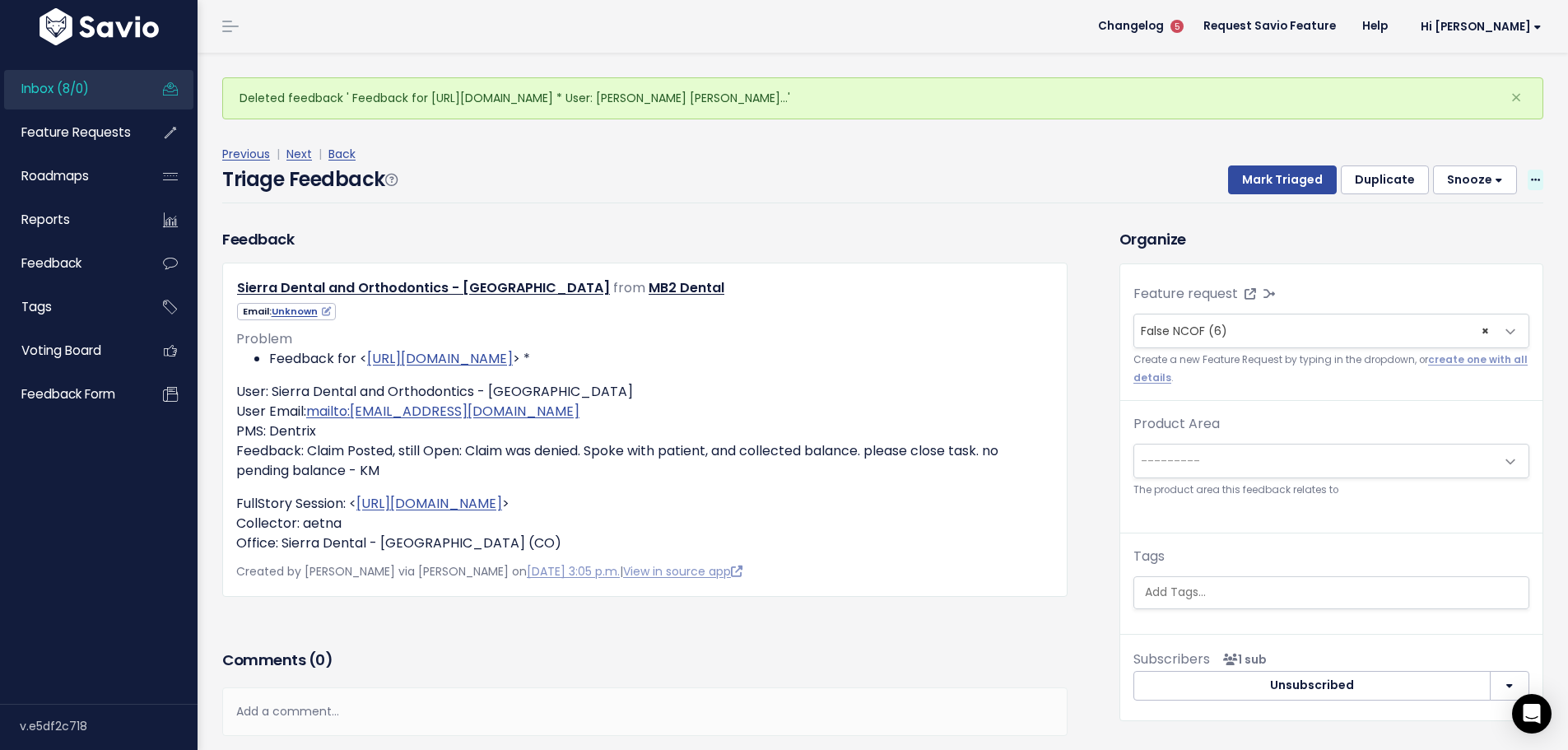
click at [1531, 176] on icon at bounding box center [1535, 180] width 9 height 11
click at [1474, 236] on link "Delete" at bounding box center [1470, 251] width 118 height 32
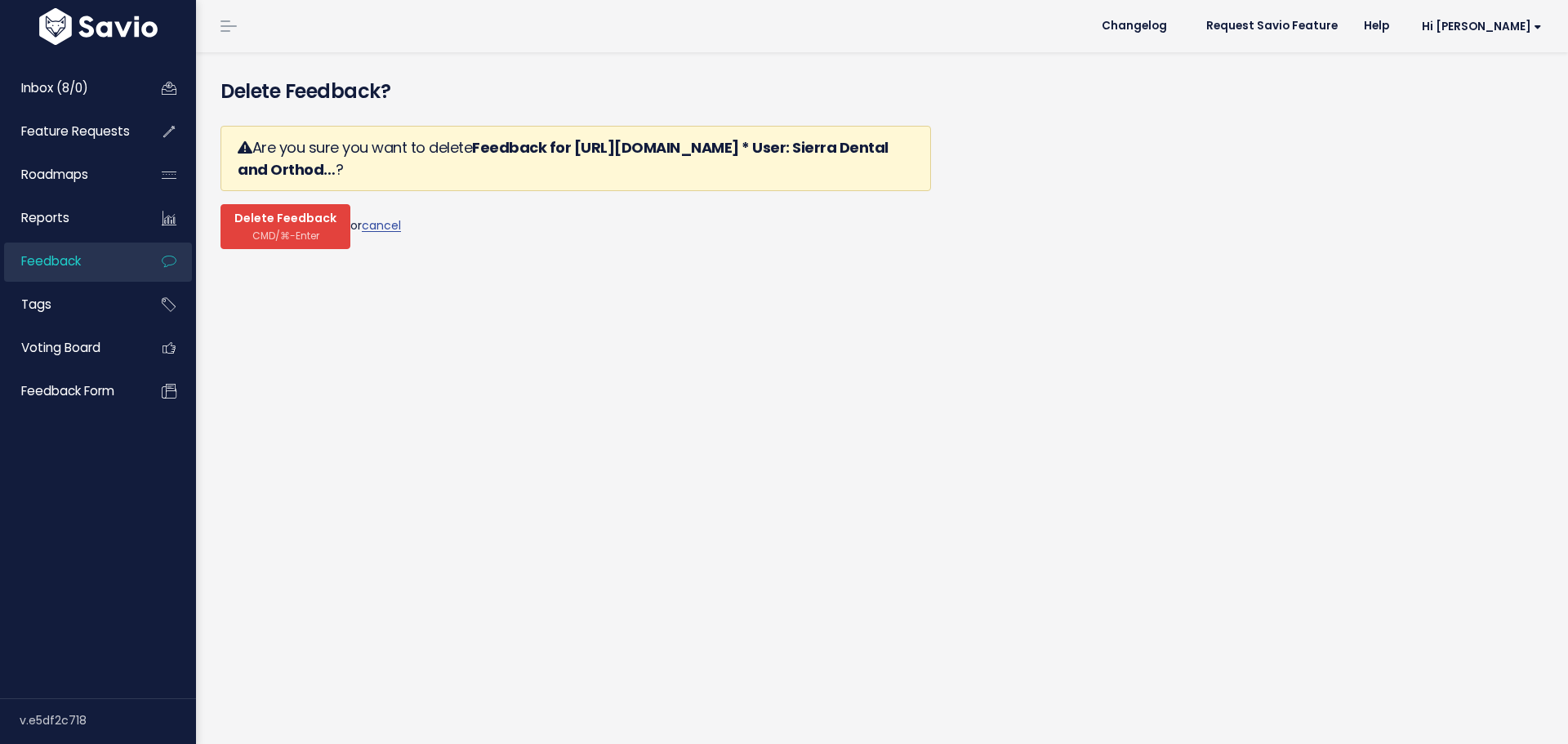
click at [271, 204] on button "Delete Feedback CMD/⌘-Enter" at bounding box center [285, 226] width 130 height 45
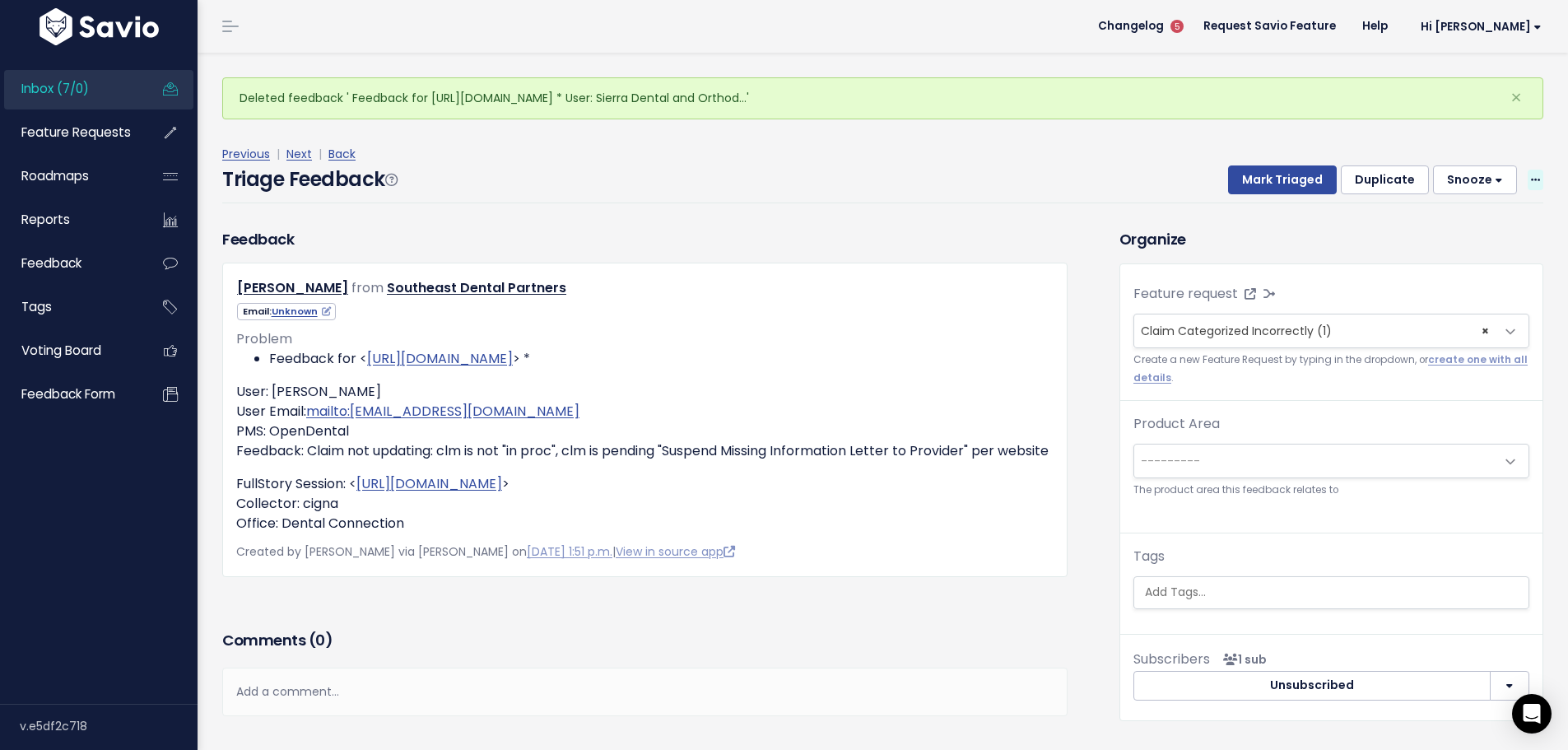
click at [1531, 176] on icon at bounding box center [1535, 180] width 9 height 11
click at [1447, 236] on link "Delete" at bounding box center [1470, 251] width 118 height 32
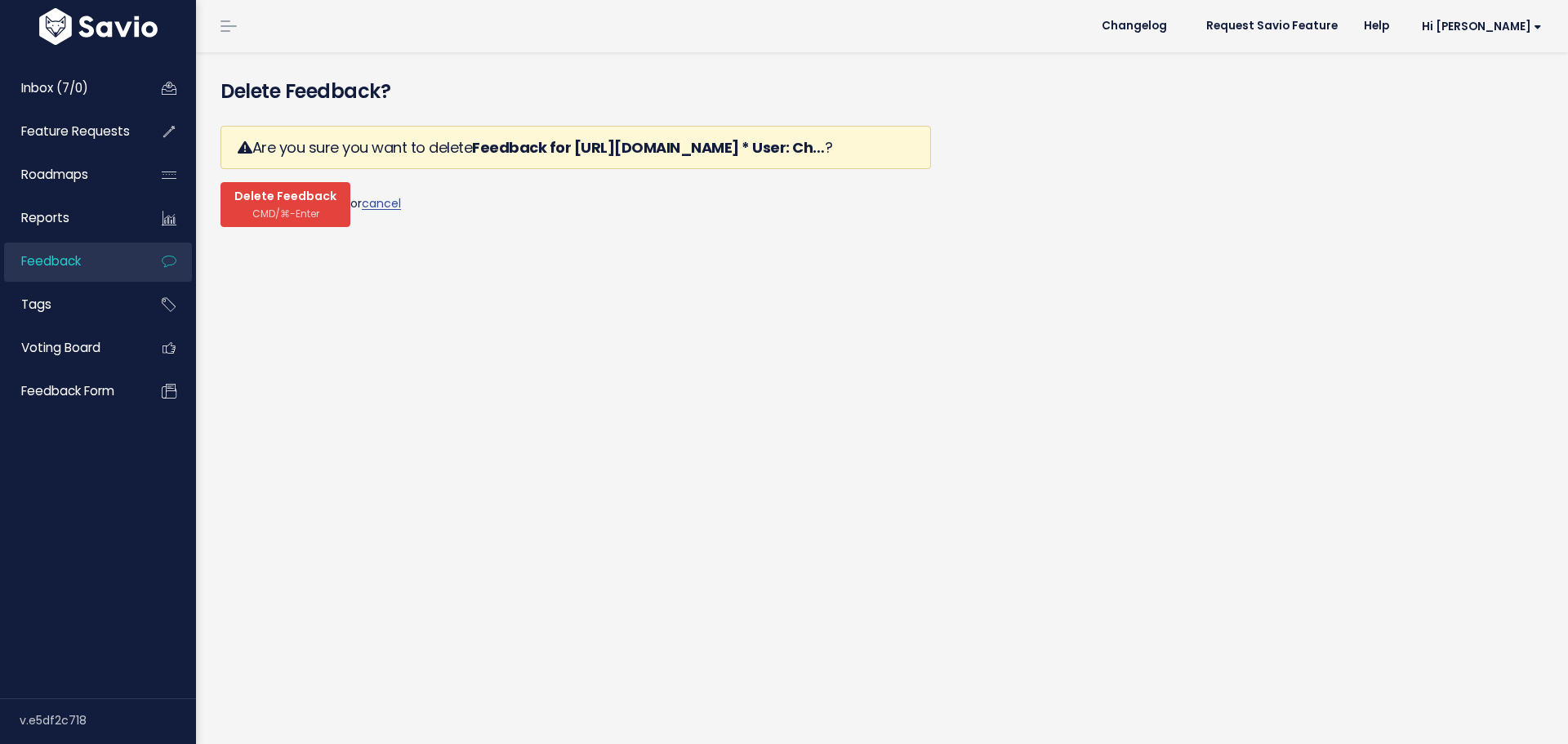
click at [271, 207] on span "CMD/⌘-Enter" at bounding box center [286, 213] width 67 height 13
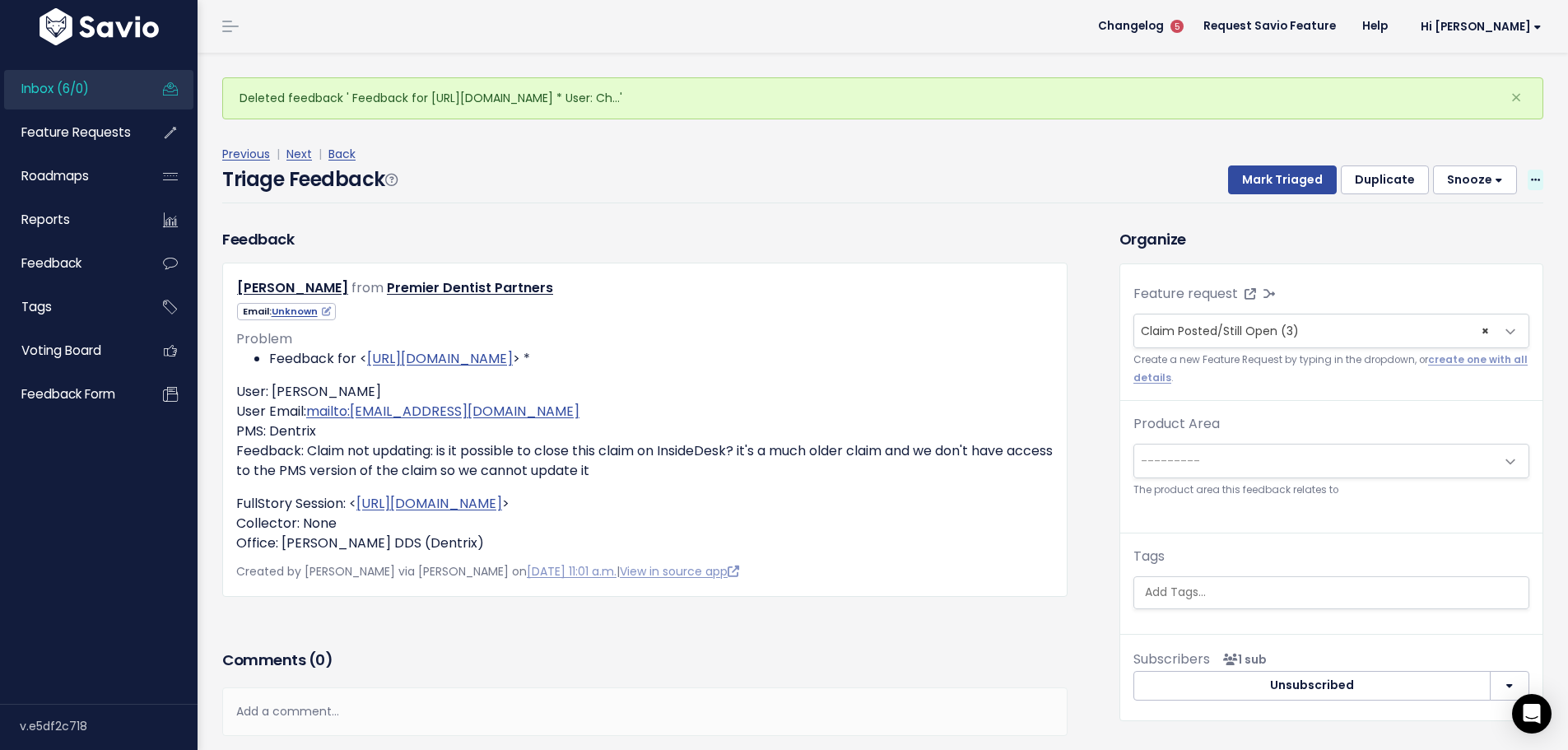
click at [1528, 170] on span at bounding box center [1536, 179] width 16 height 20
click at [1425, 236] on link "Delete" at bounding box center [1470, 251] width 118 height 32
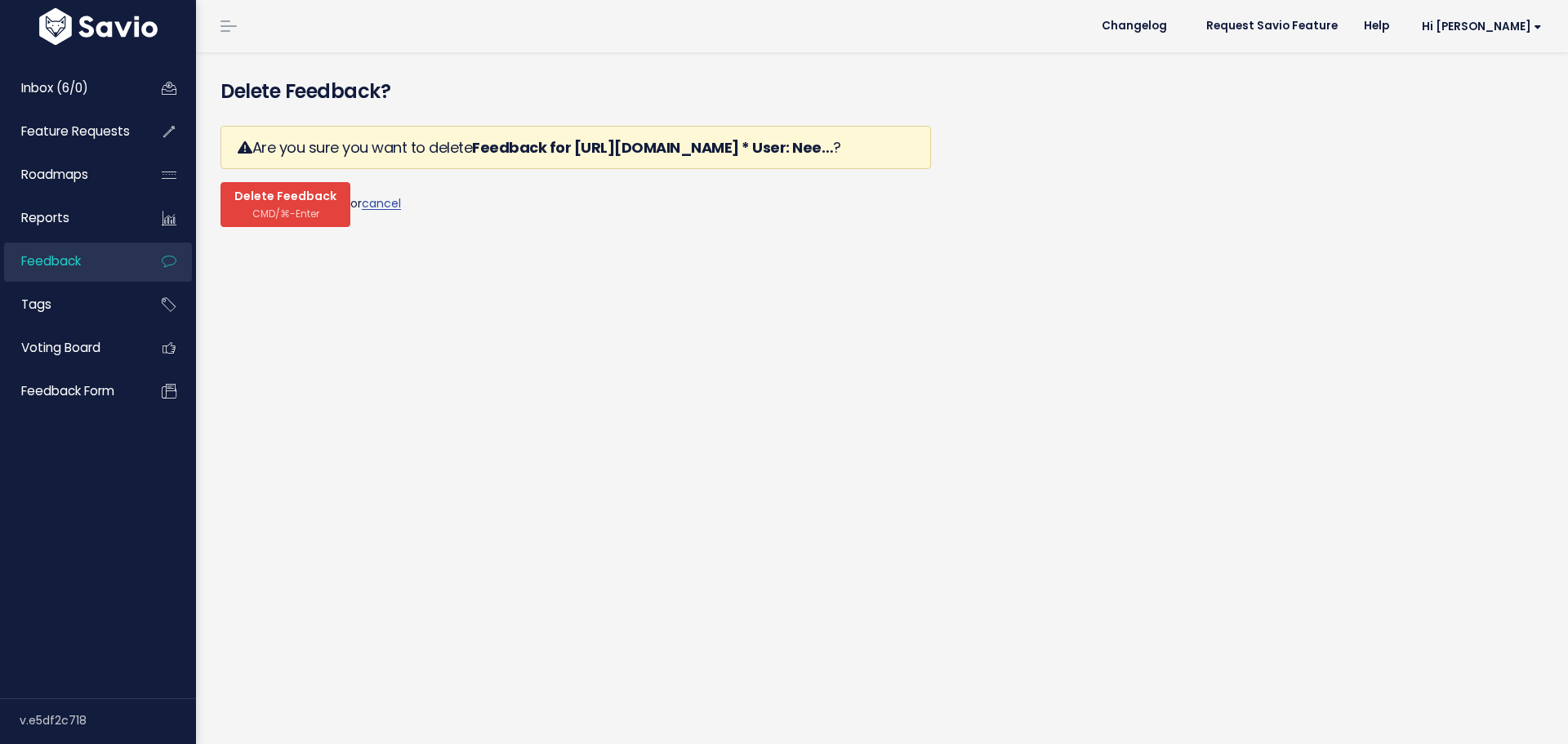
click at [254, 207] on span "CMD/⌘-Enter" at bounding box center [286, 213] width 67 height 13
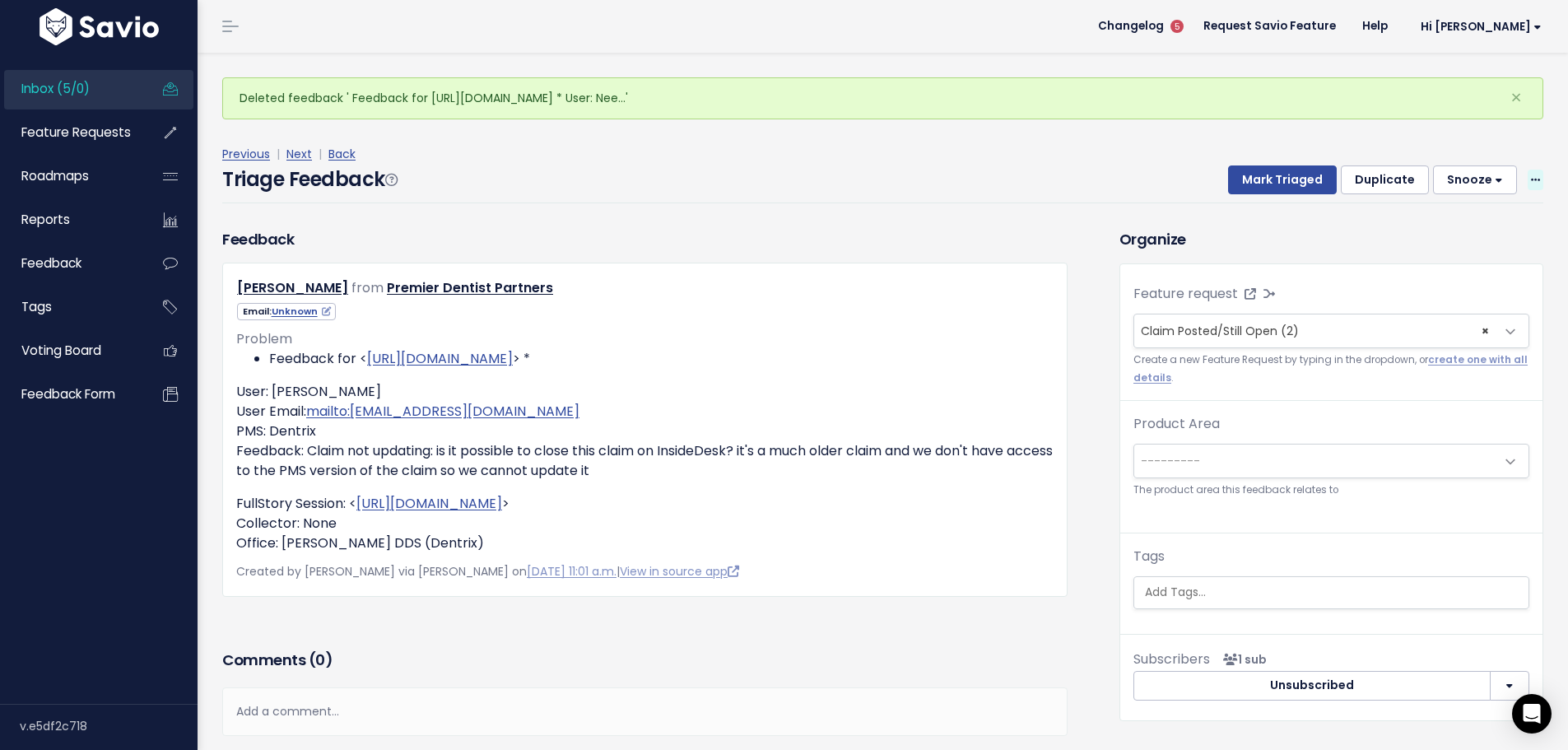
click at [1528, 170] on span at bounding box center [1536, 179] width 16 height 20
click at [1464, 236] on link "Delete" at bounding box center [1470, 251] width 118 height 32
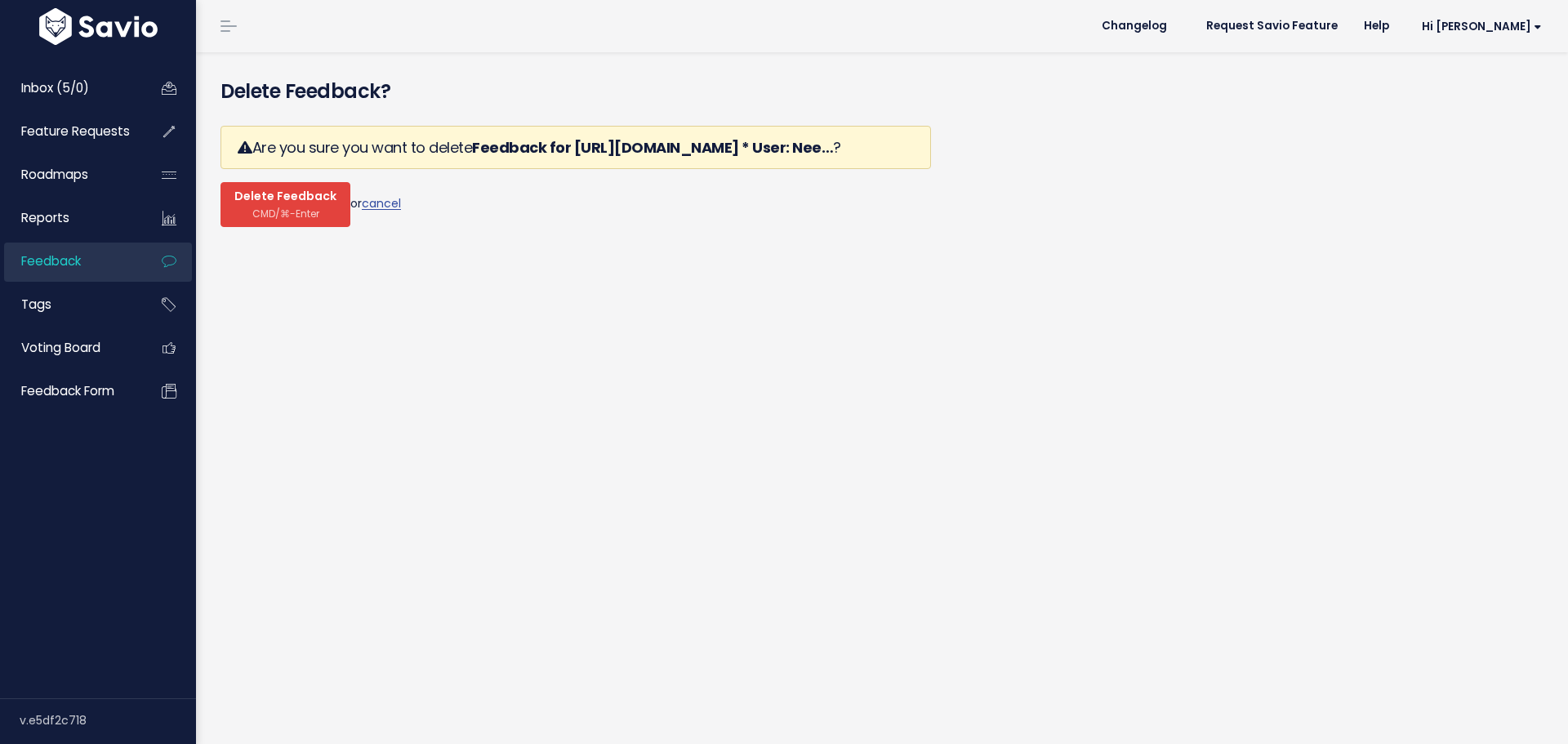
click at [264, 207] on span "CMD/⌘-Enter" at bounding box center [286, 213] width 67 height 13
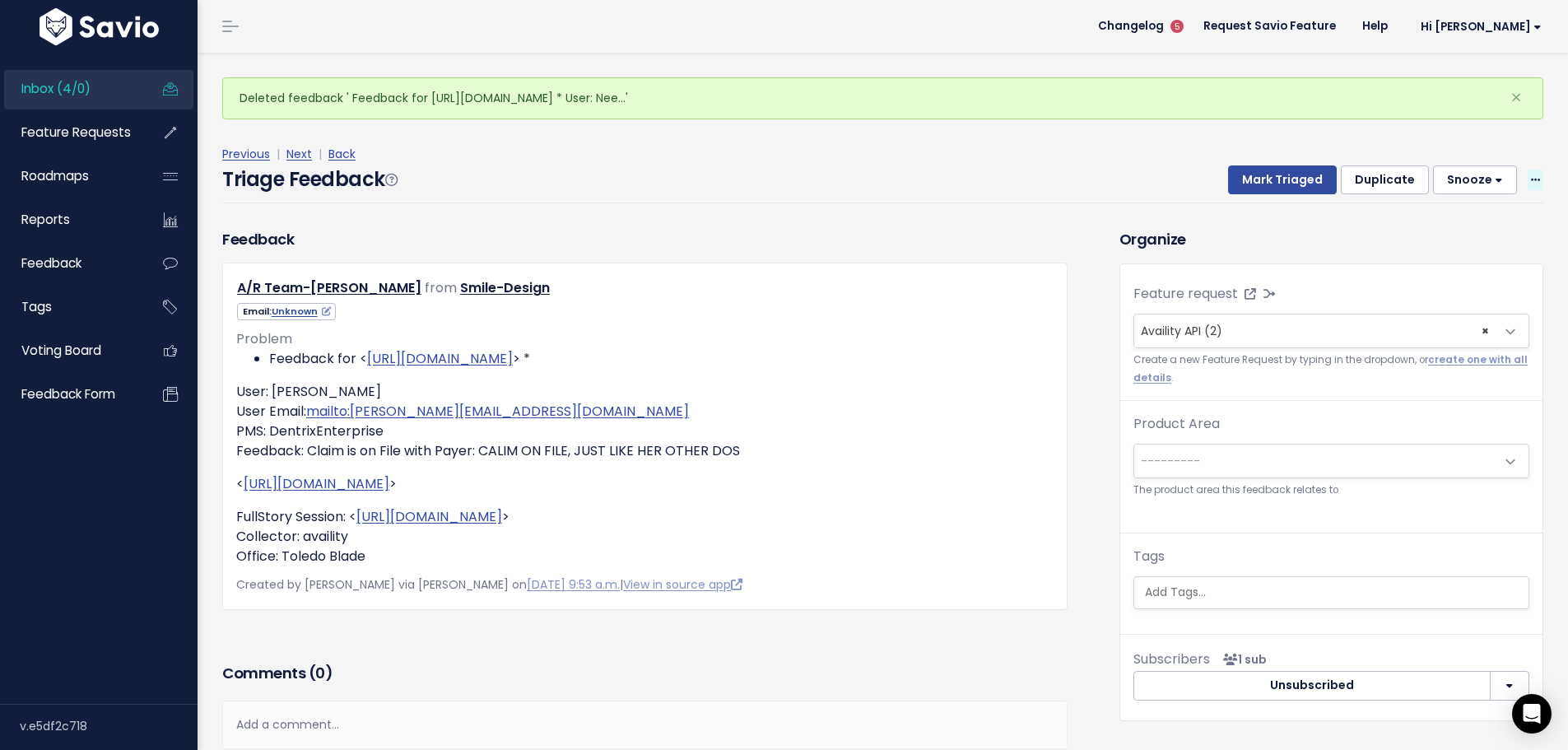
click at [1528, 170] on span at bounding box center [1536, 179] width 16 height 20
click at [1481, 236] on link "Delete" at bounding box center [1470, 251] width 118 height 32
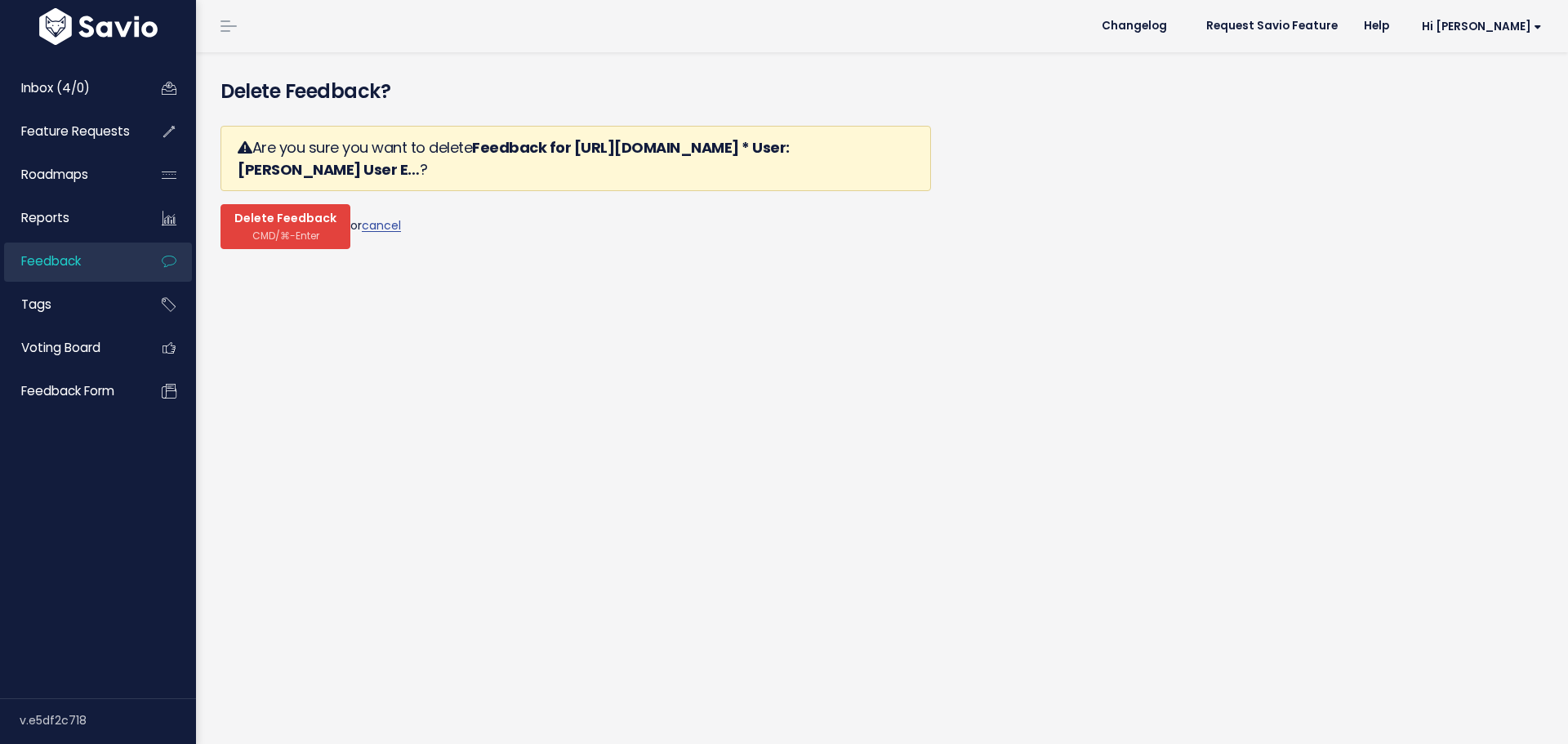
click at [272, 229] on span "CMD/⌘-Enter" at bounding box center [286, 235] width 67 height 13
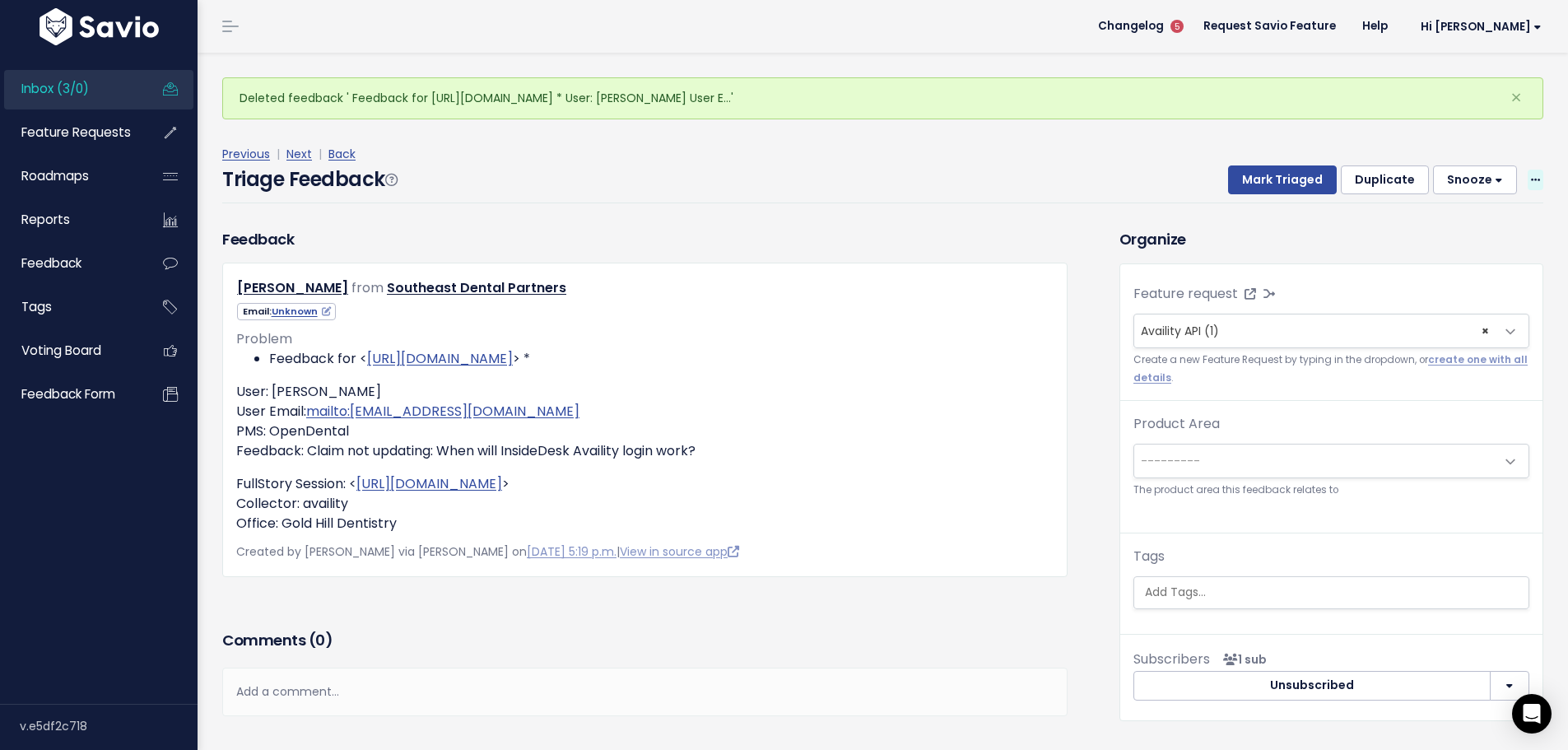
click at [1528, 170] on span at bounding box center [1536, 179] width 16 height 20
click at [1473, 236] on link "Delete" at bounding box center [1470, 251] width 118 height 32
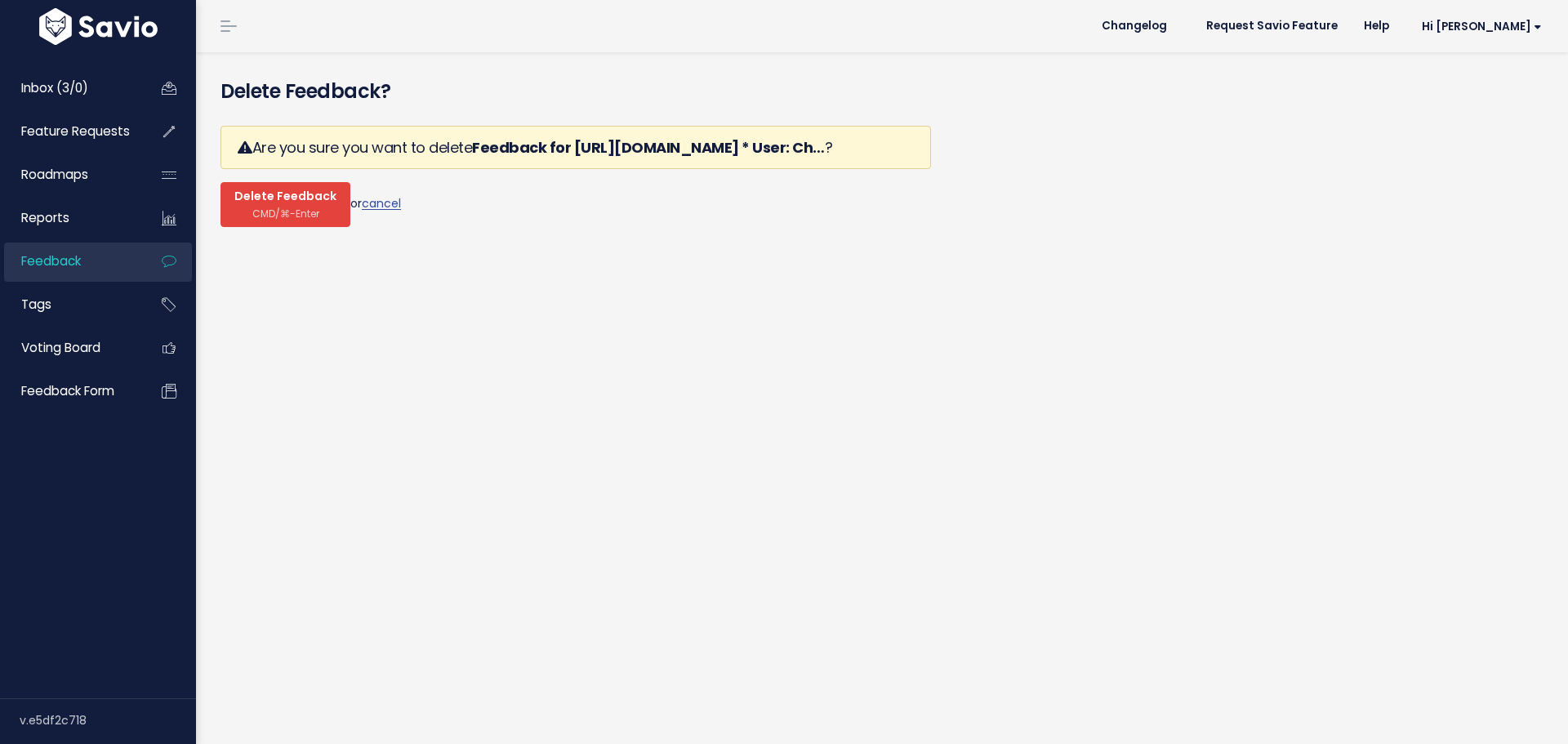
click at [261, 207] on span "CMD/⌘-Enter" at bounding box center [286, 213] width 67 height 13
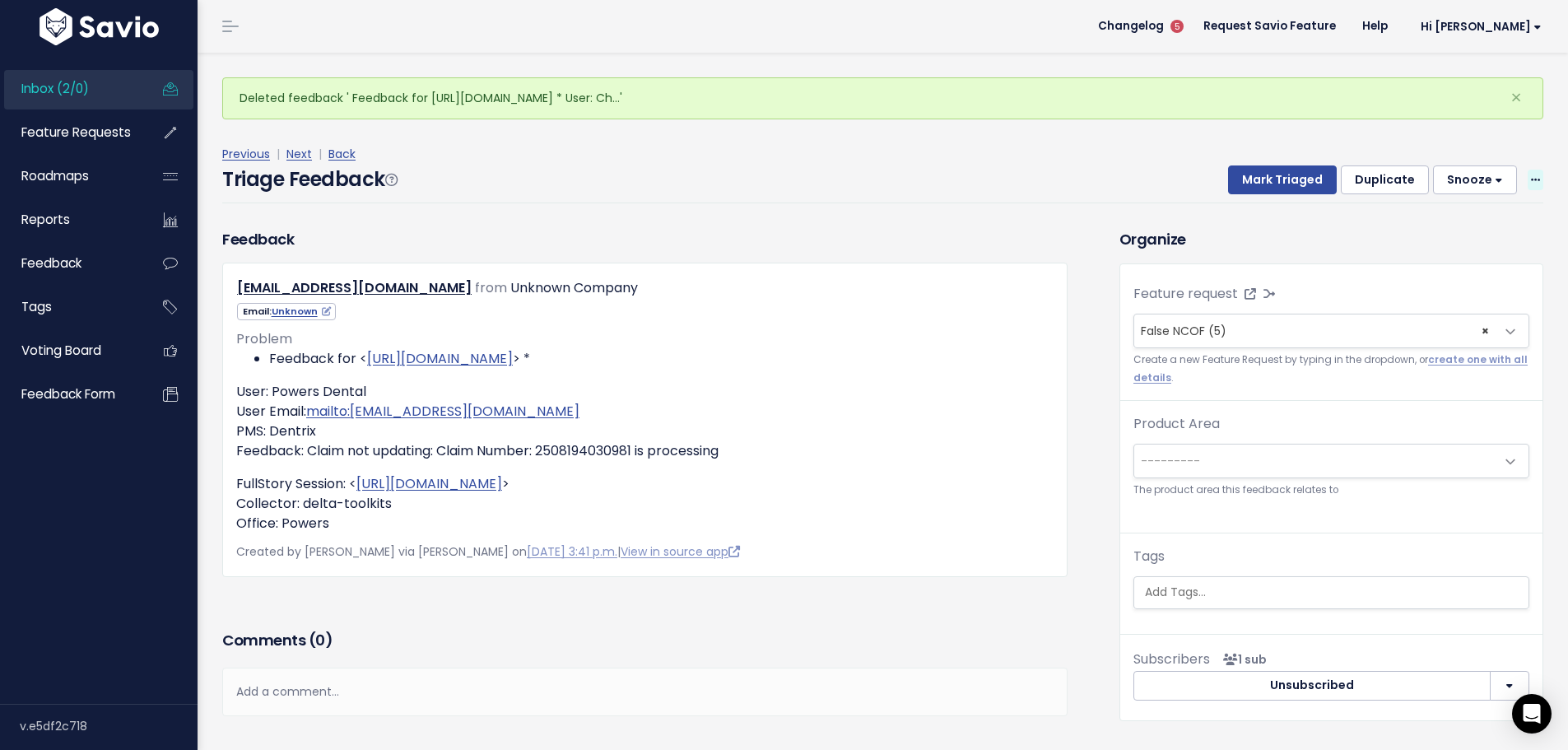
click at [1531, 176] on icon at bounding box center [1535, 180] width 9 height 11
click at [1468, 236] on link "Delete" at bounding box center [1470, 251] width 118 height 32
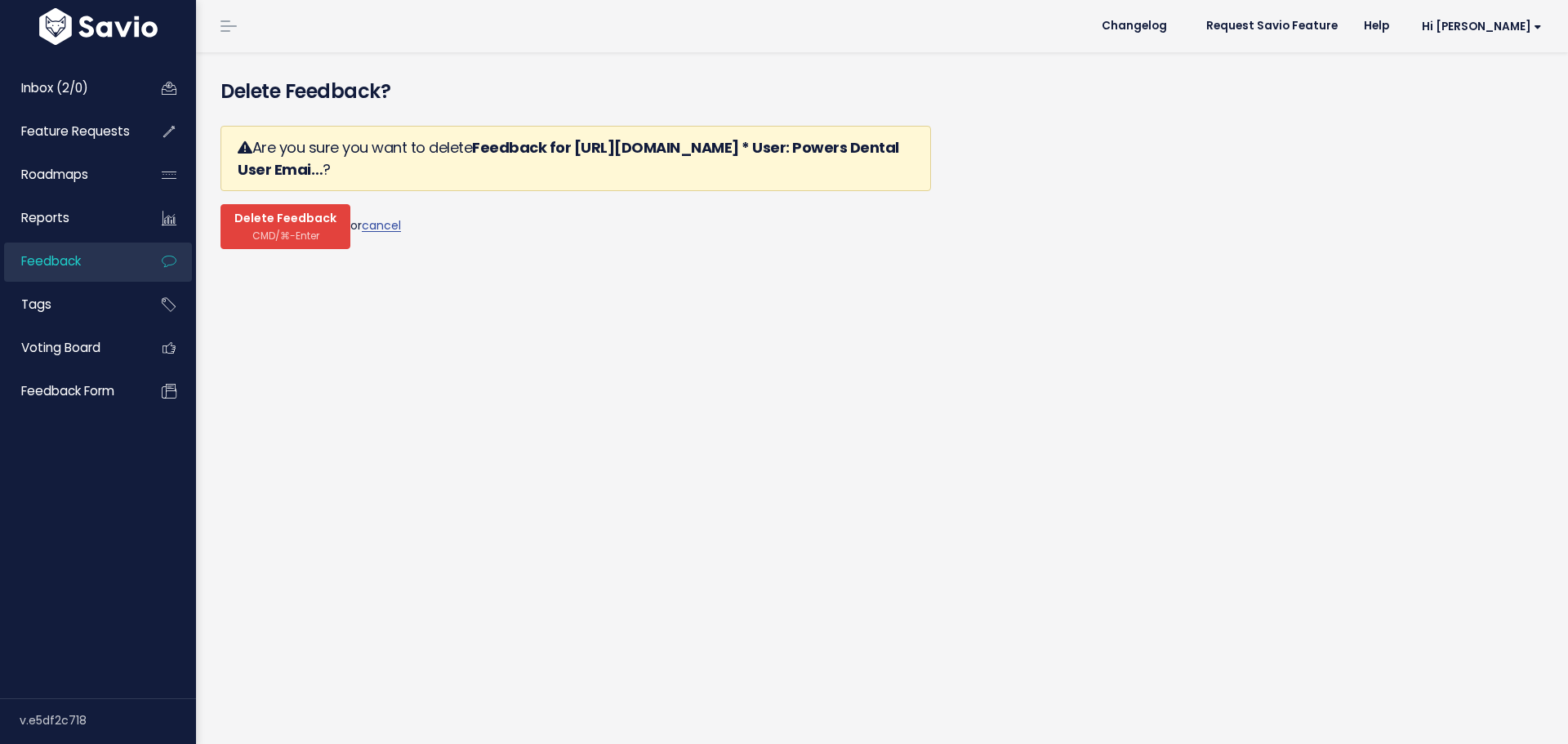
click at [301, 212] on span "Delete Feedback" at bounding box center [285, 218] width 102 height 14
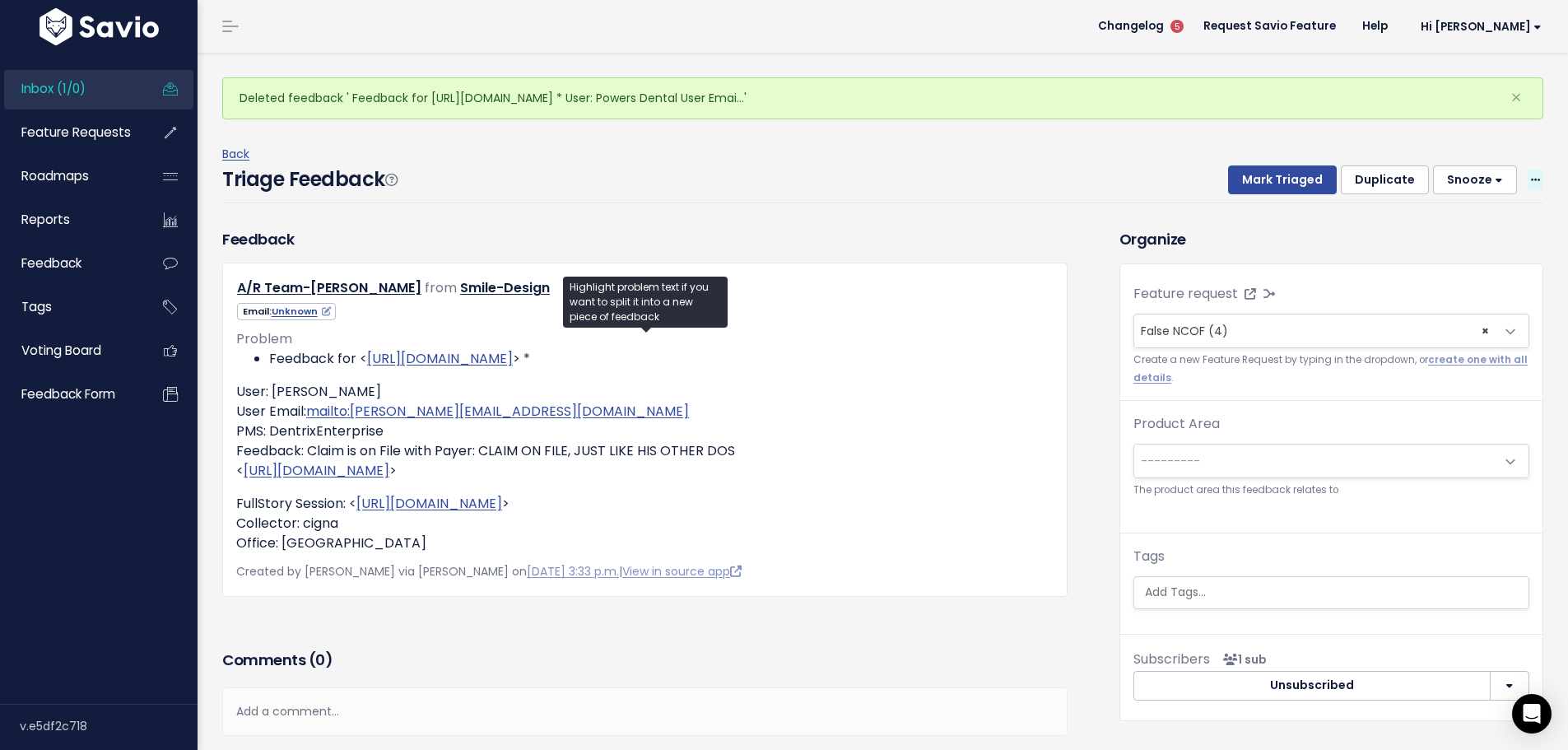
click at [1528, 170] on span at bounding box center [1536, 179] width 16 height 20
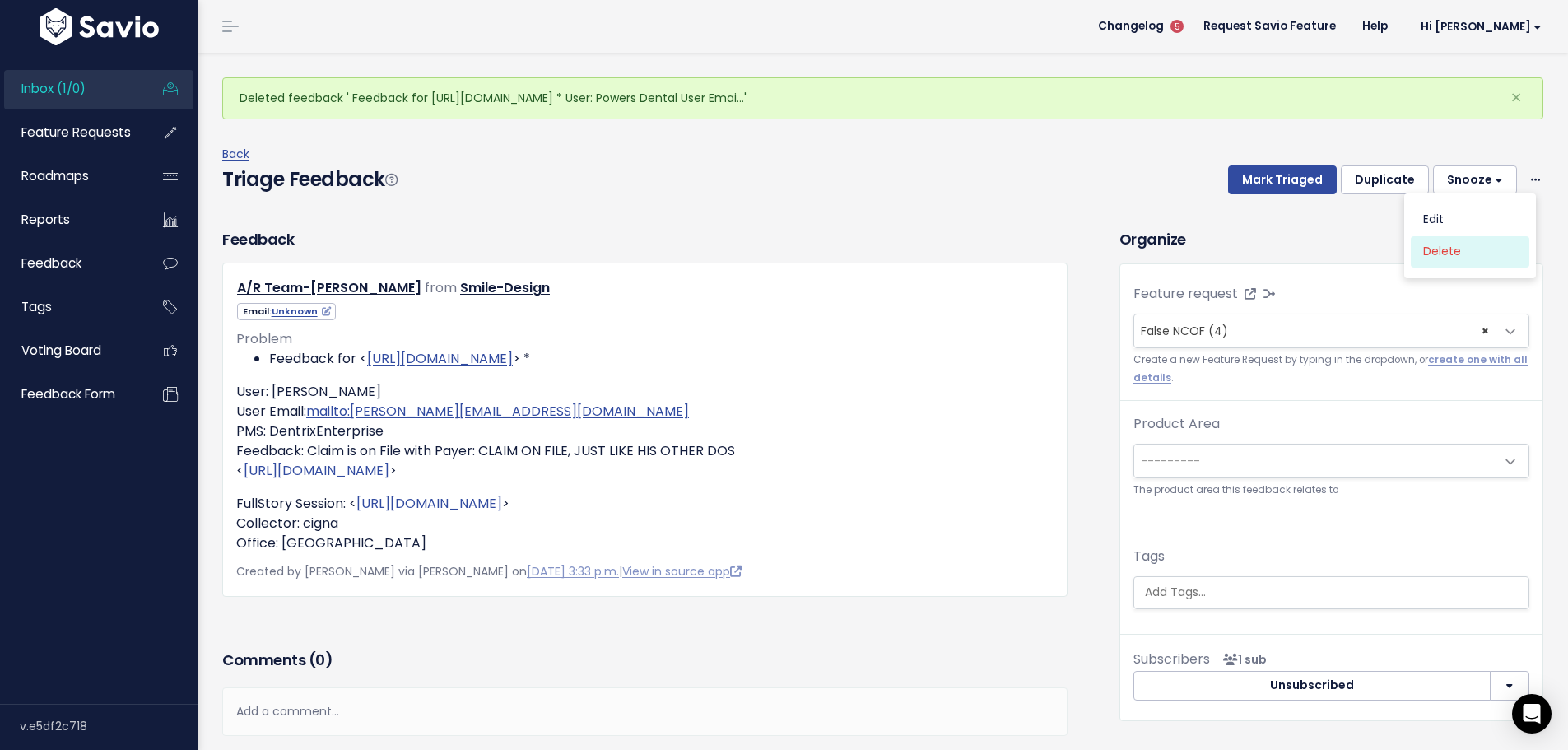
click at [1437, 236] on link "Delete" at bounding box center [1470, 251] width 118 height 32
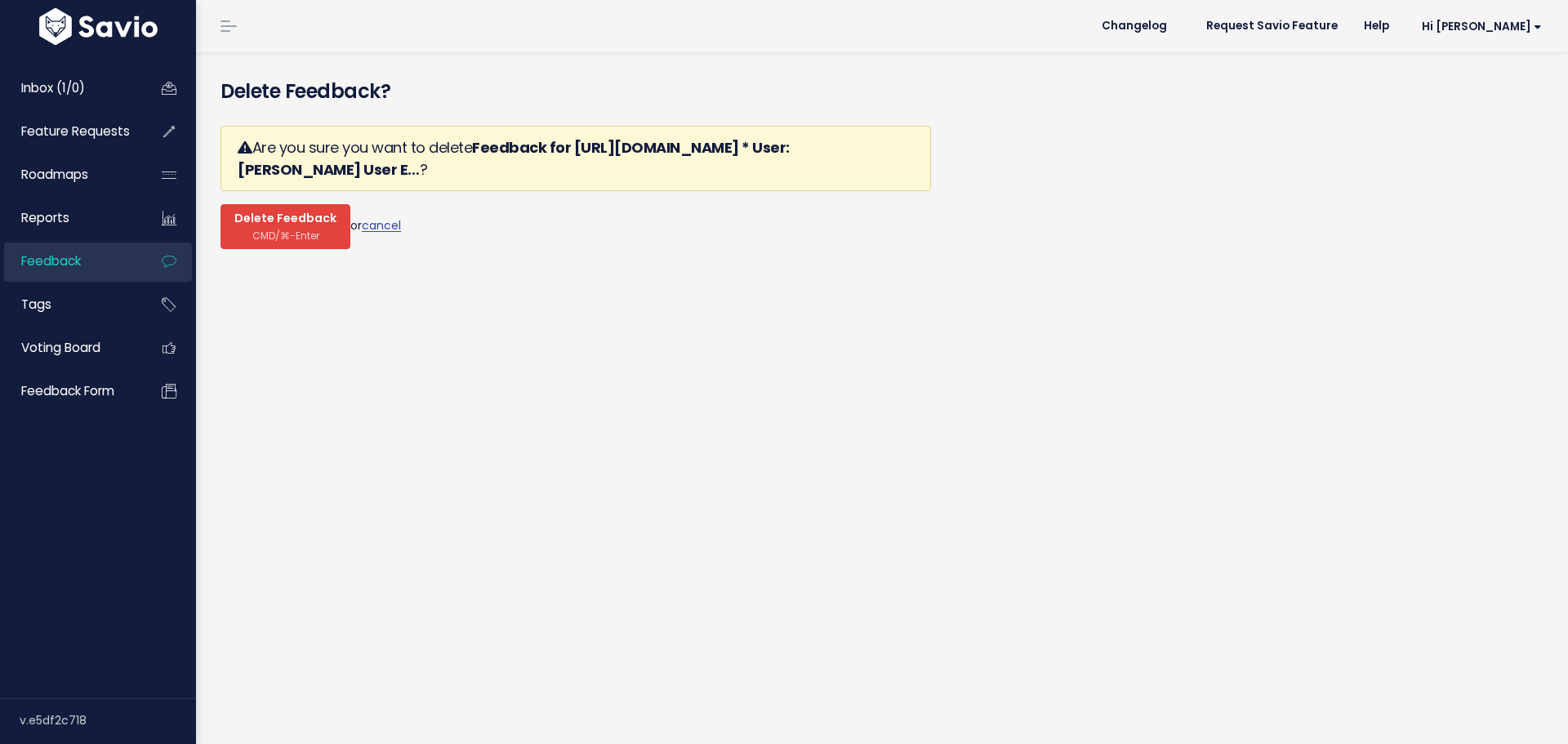
click at [271, 229] on span "CMD/⌘-Enter" at bounding box center [286, 235] width 67 height 13
